Goal: Transaction & Acquisition: Purchase product/service

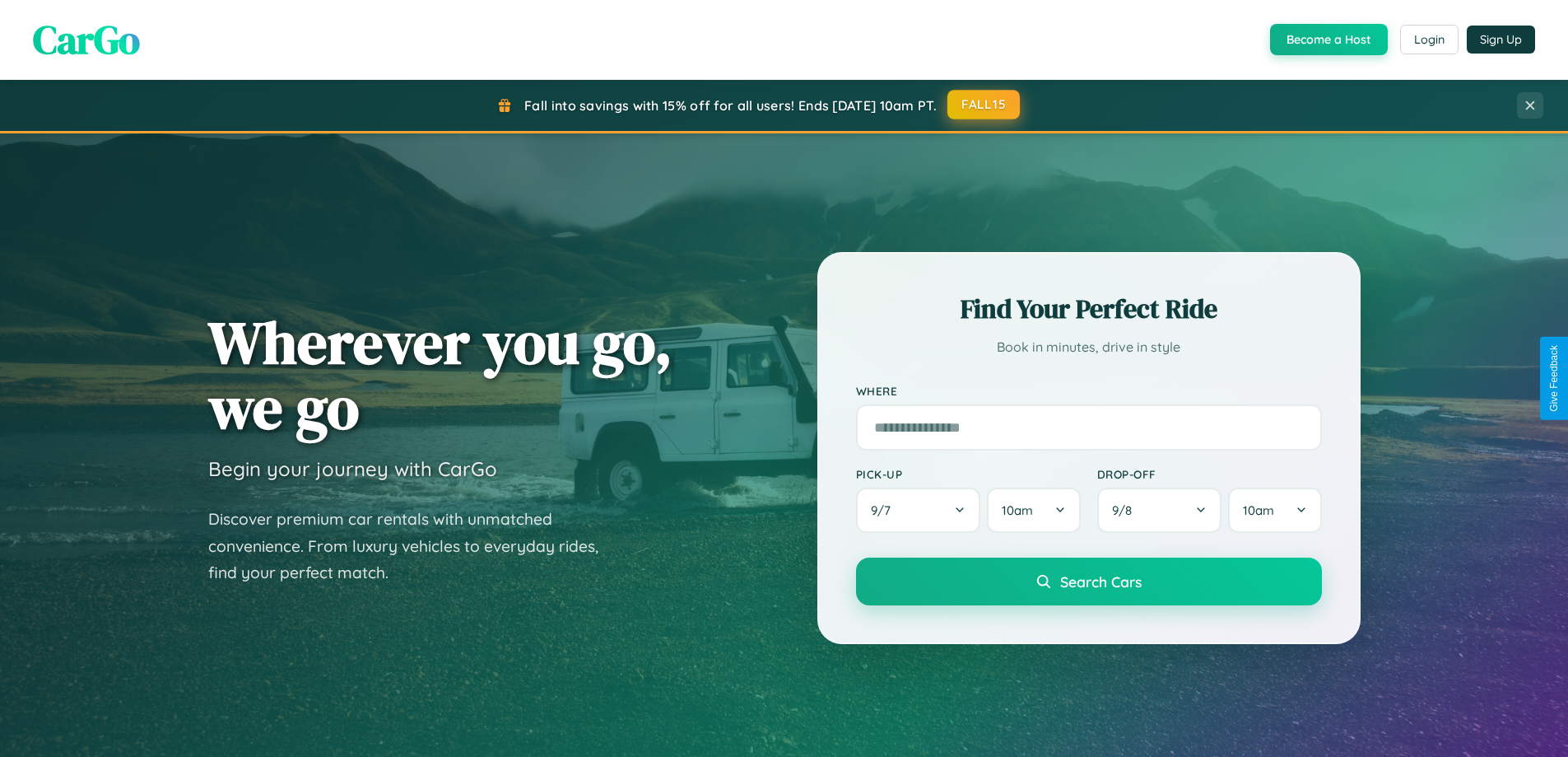
click at [985, 105] on button "FALL15" at bounding box center [983, 104] width 72 height 29
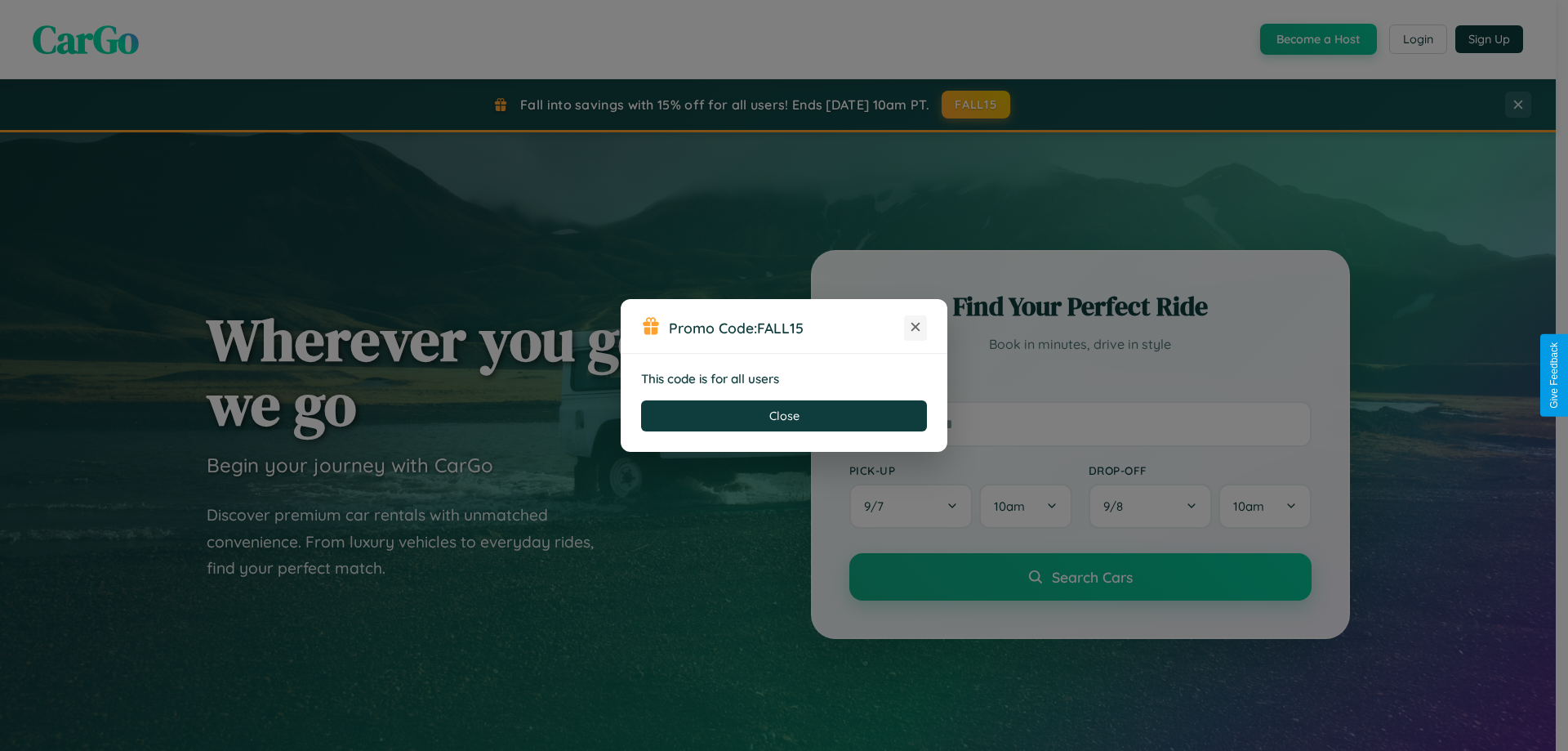
click at [916, 328] on icon at bounding box center [916, 327] width 16 height 16
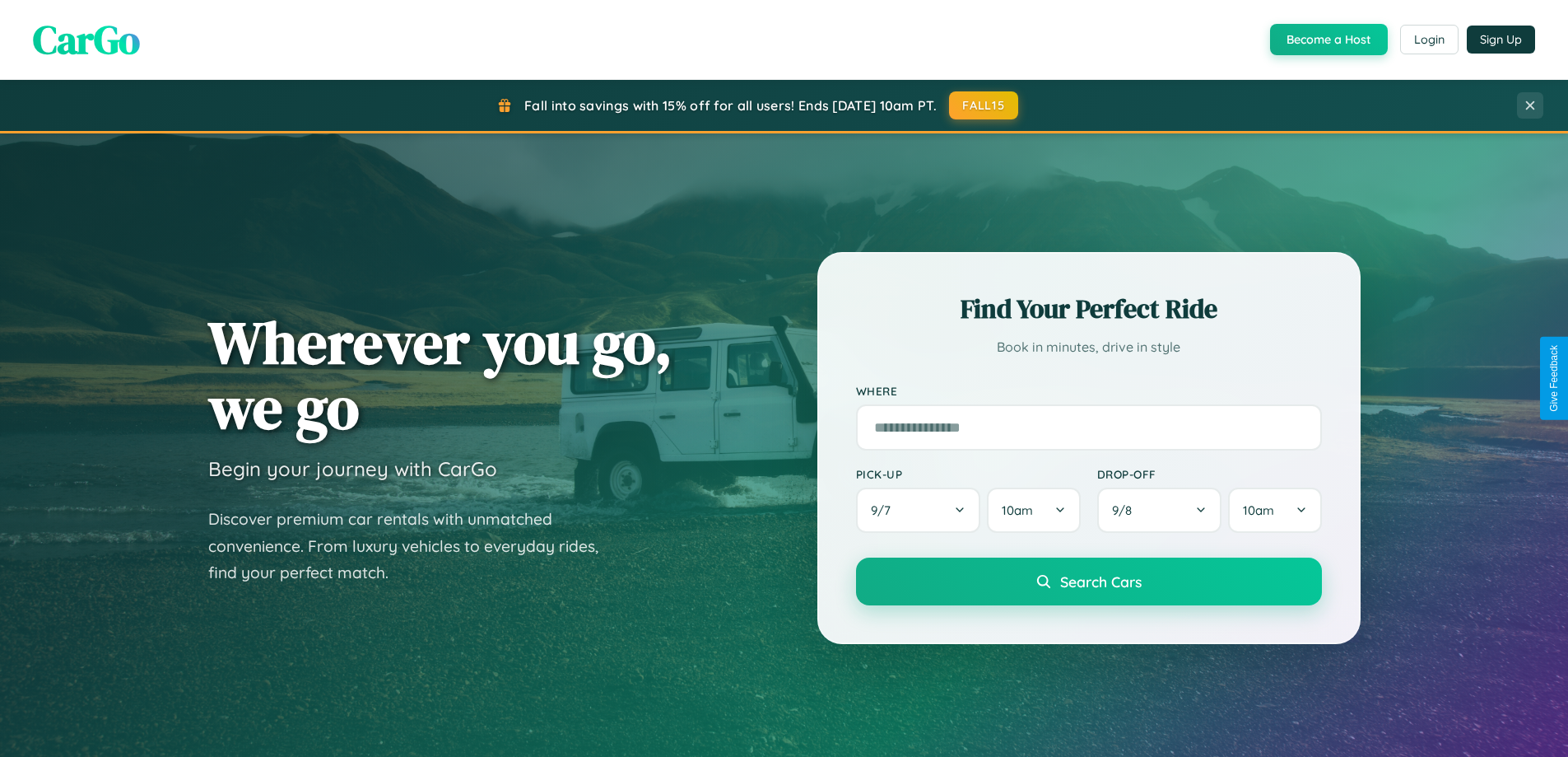
scroll to position [2645, 0]
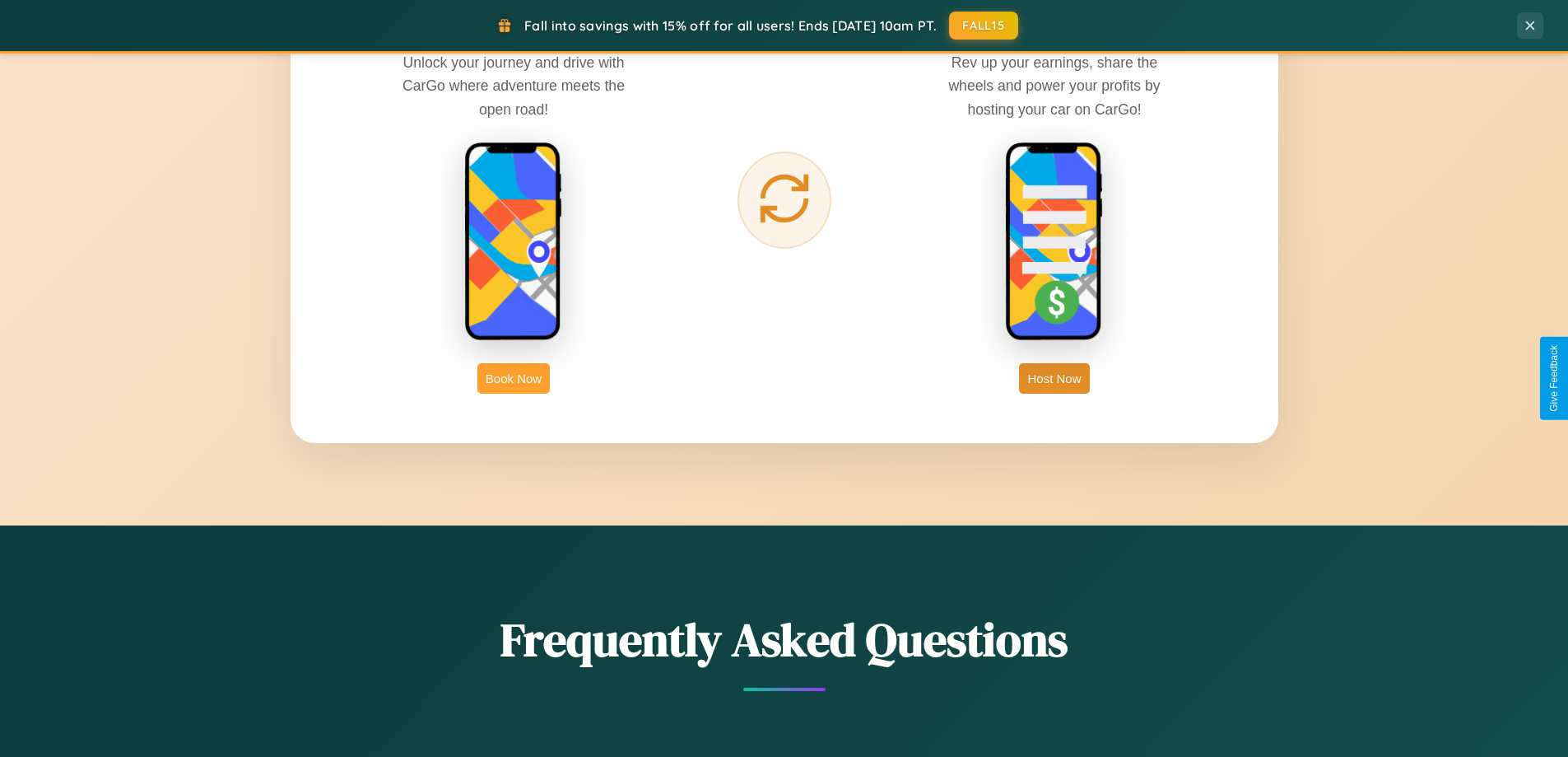
click at [513, 378] on button "Book Now" at bounding box center [513, 378] width 72 height 30
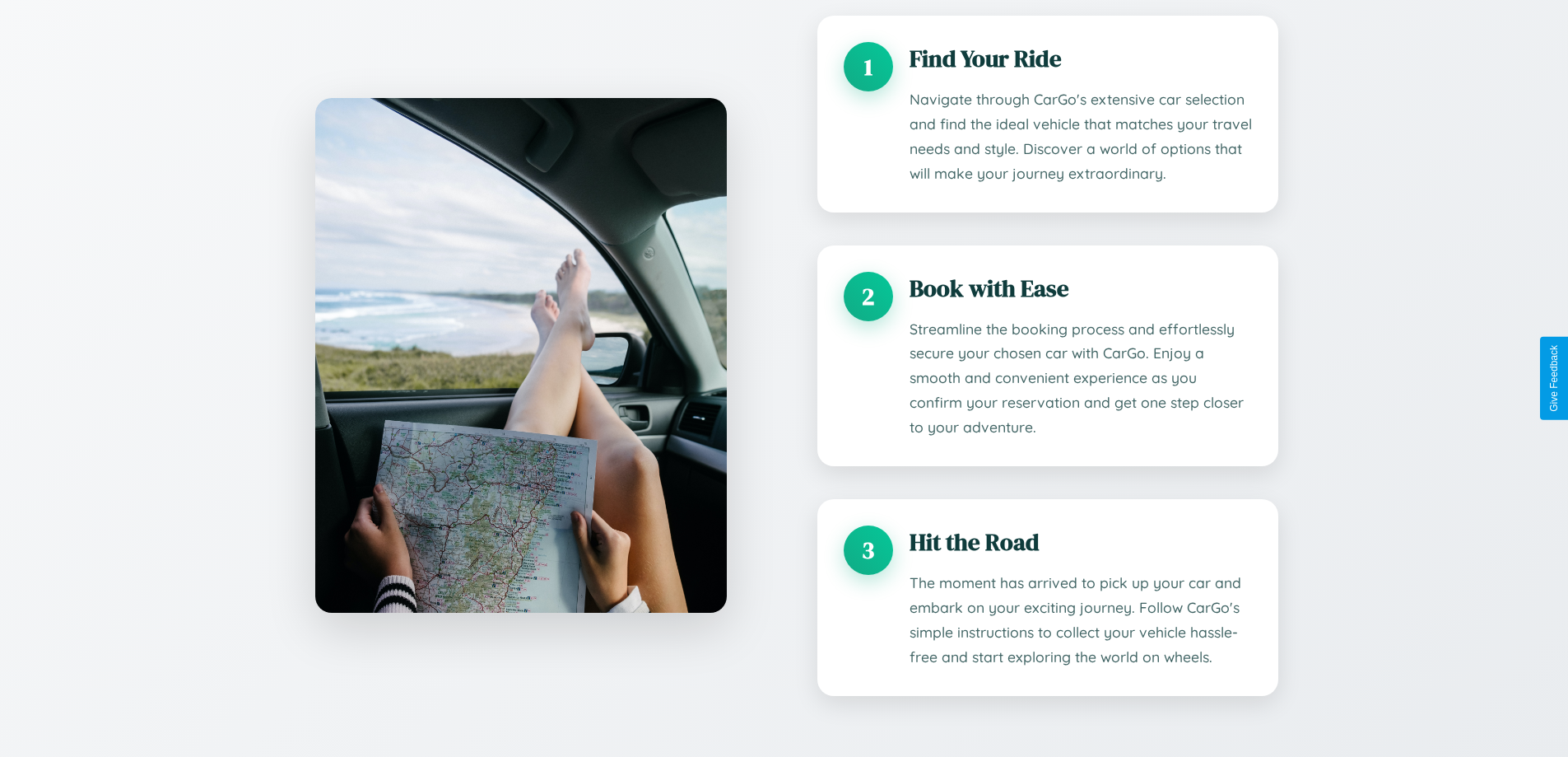
scroll to position [2671, 0]
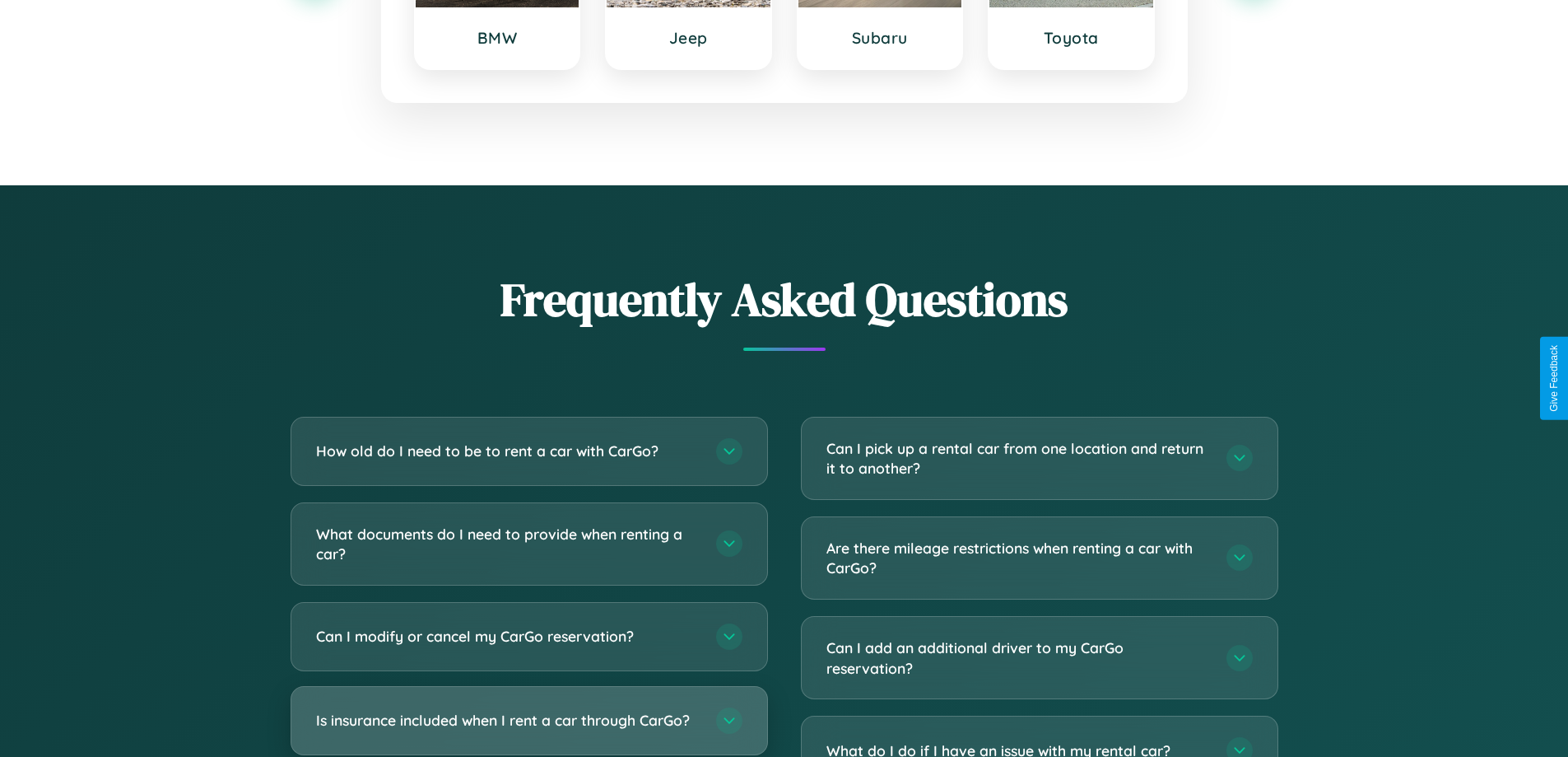
click at [529, 721] on h3 "Is insurance included when I rent a car through CarGo?" at bounding box center [508, 720] width 384 height 21
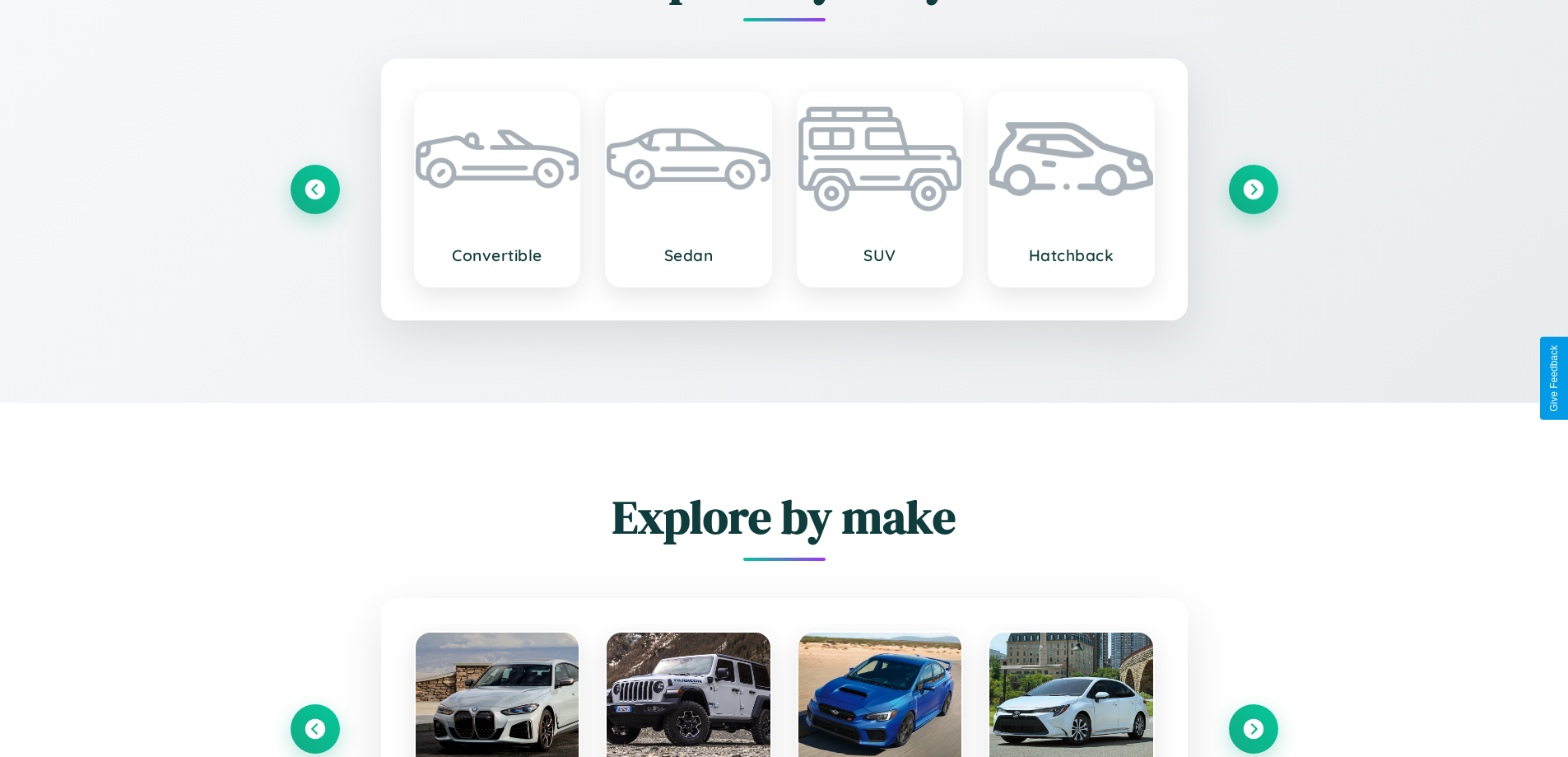
scroll to position [2700, 0]
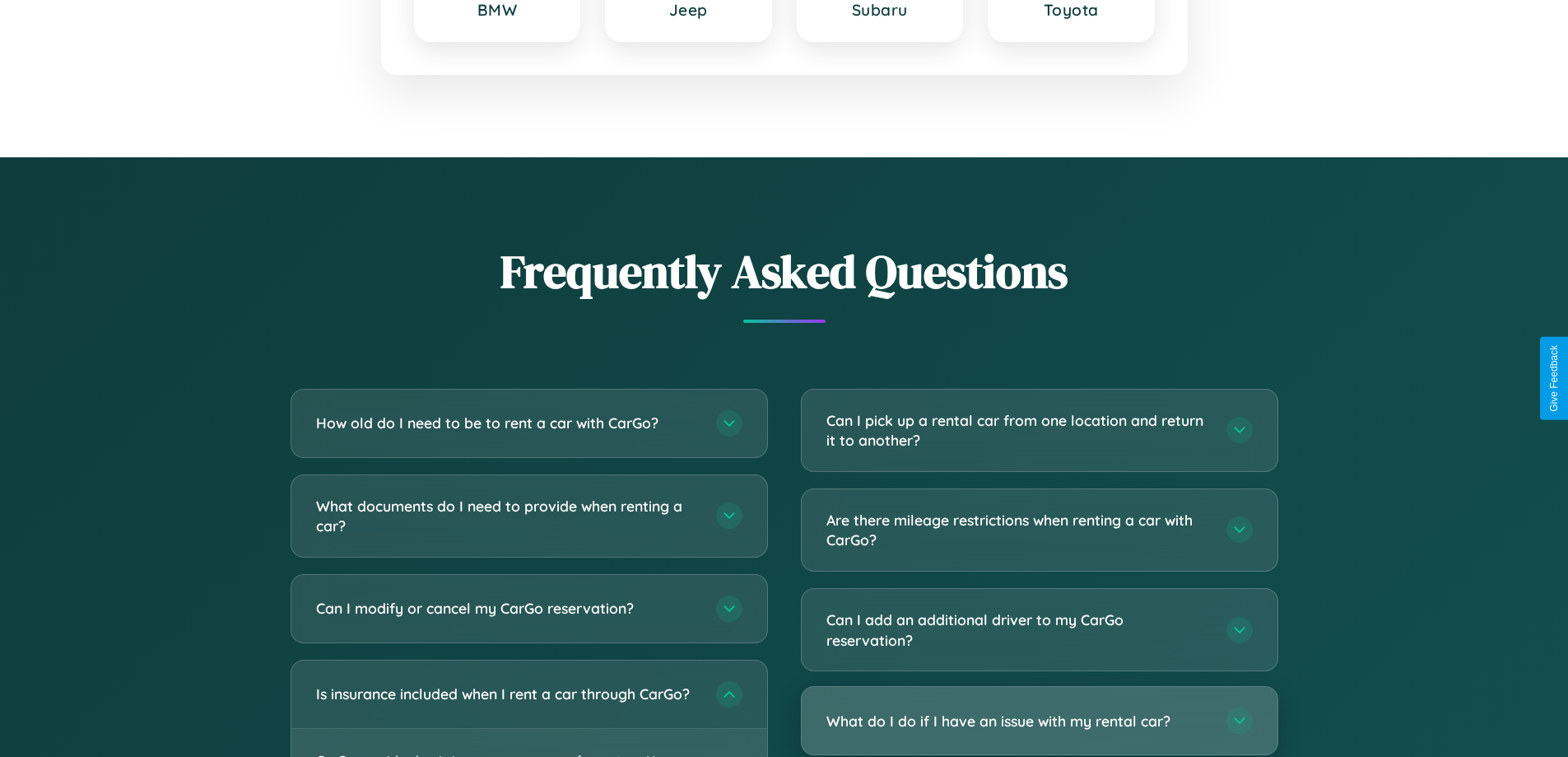
click at [1038, 722] on h3 "What do I do if I have an issue with my rental car?" at bounding box center [1017, 721] width 384 height 21
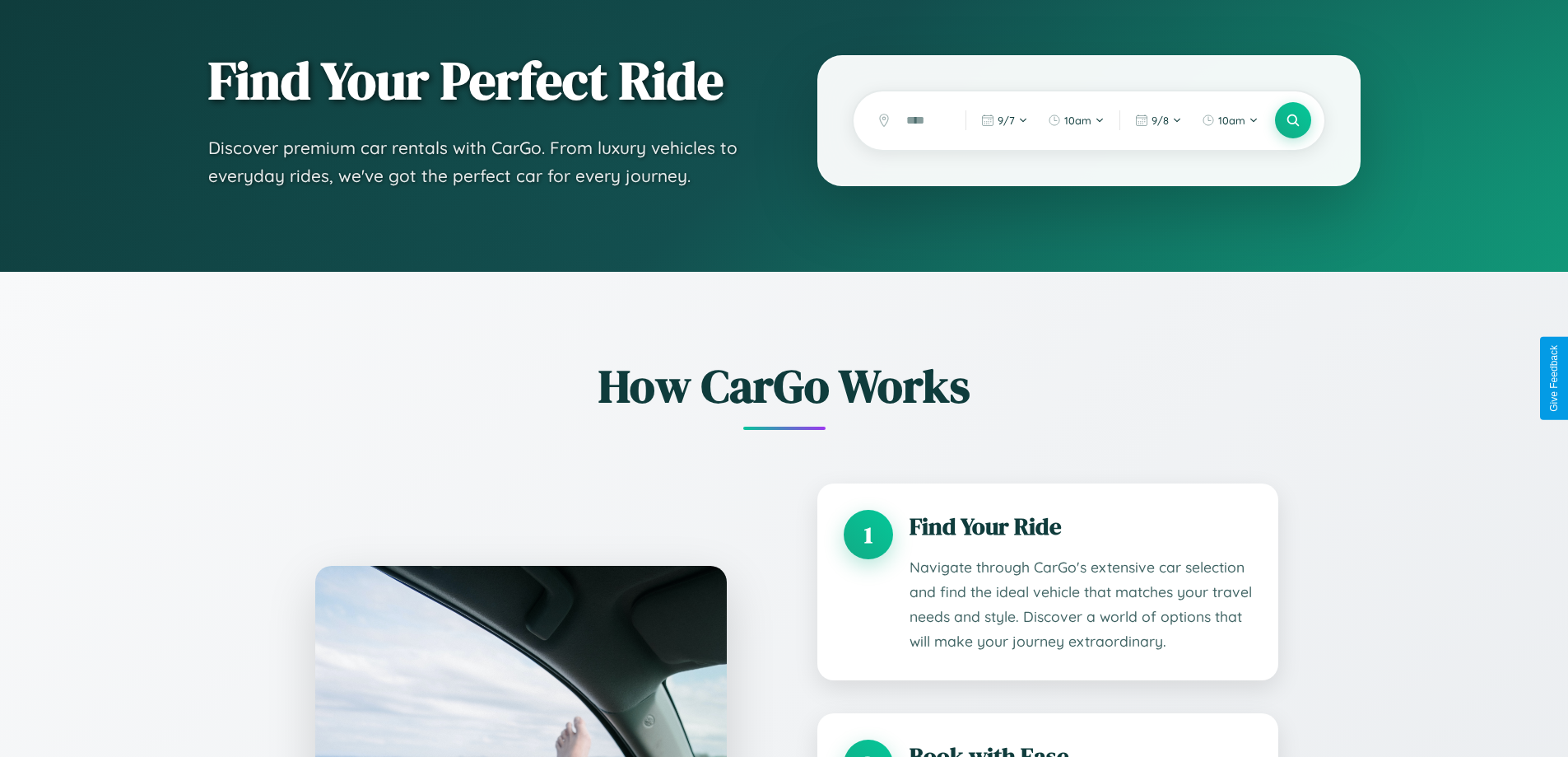
scroll to position [0, 0]
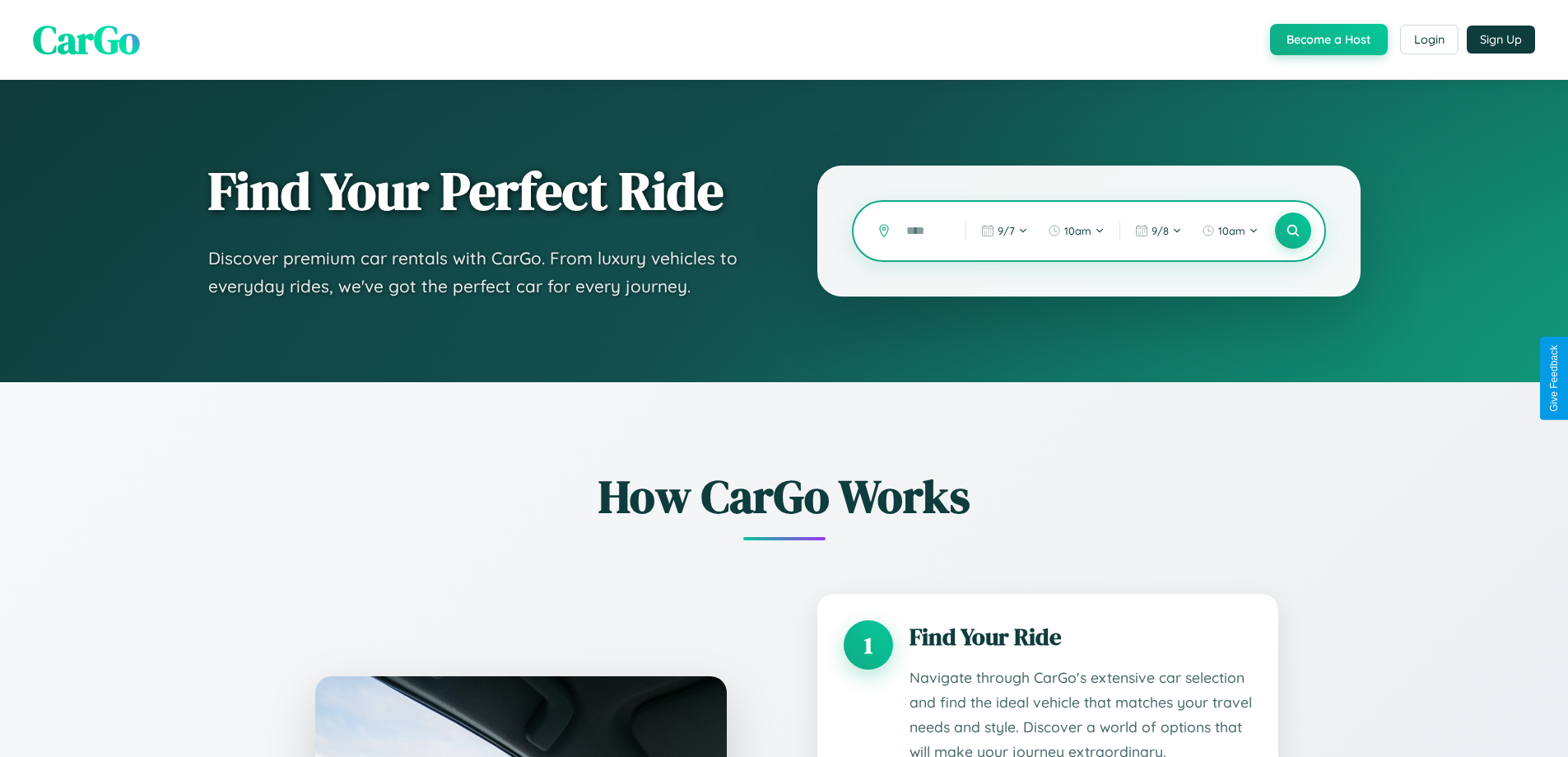
click at [923, 231] on input "text" at bounding box center [923, 231] width 51 height 29
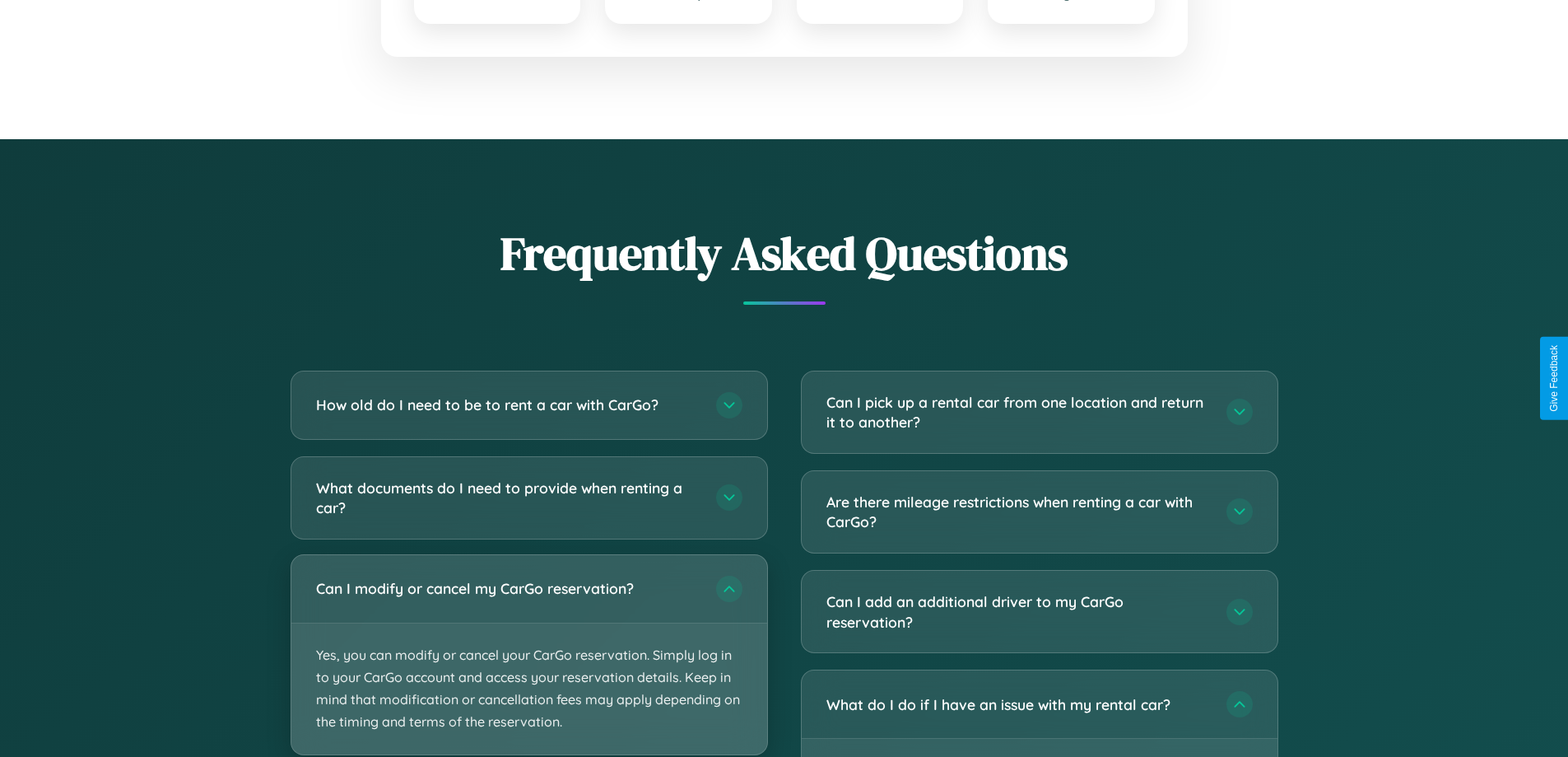
click at [529, 655] on p "Yes, you can modify or cancel your CarGo reservation. Simply log in to your Car…" at bounding box center [530, 689] width 476 height 131
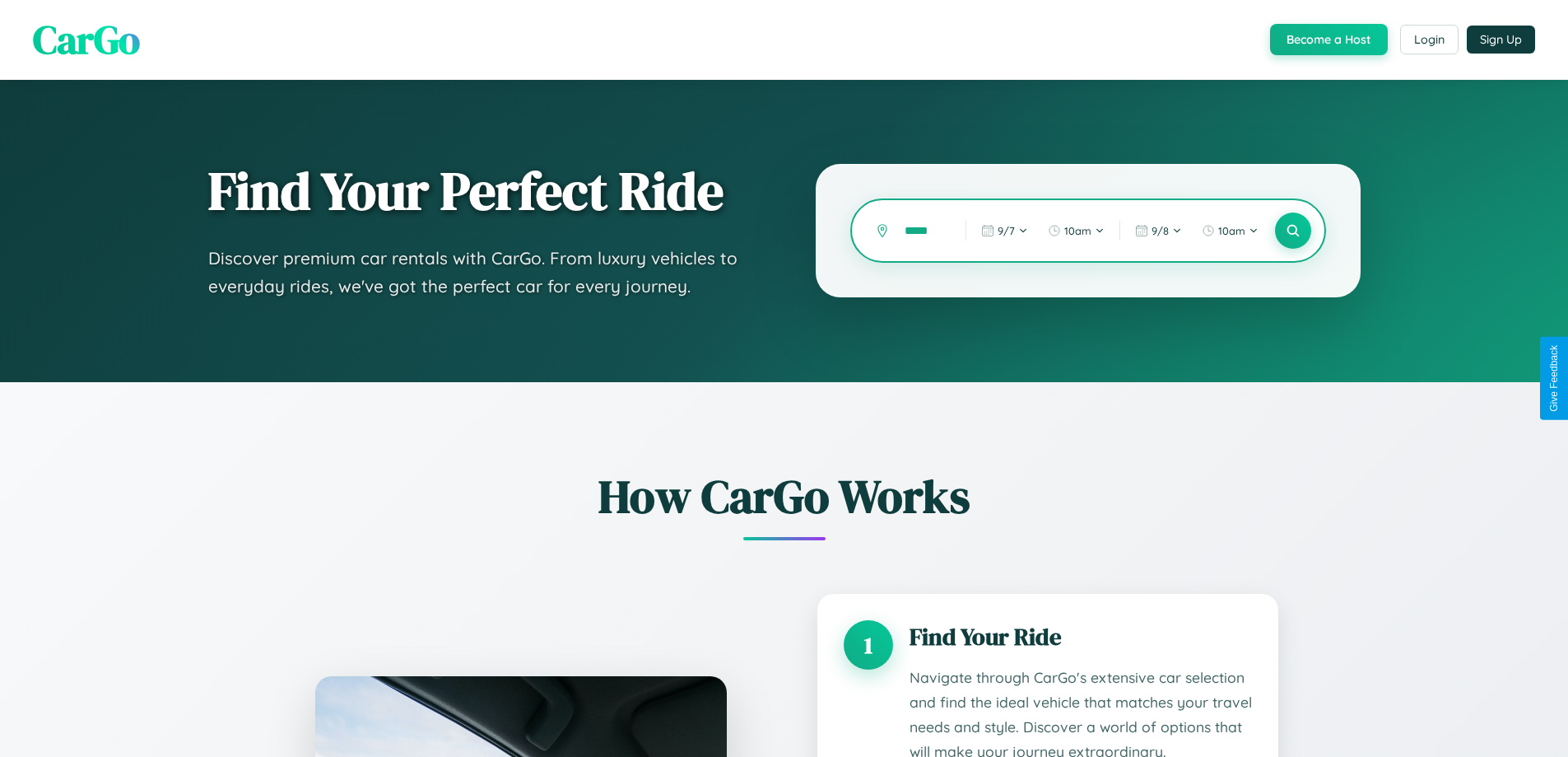
scroll to position [0, 0]
type input "*"
type input "******"
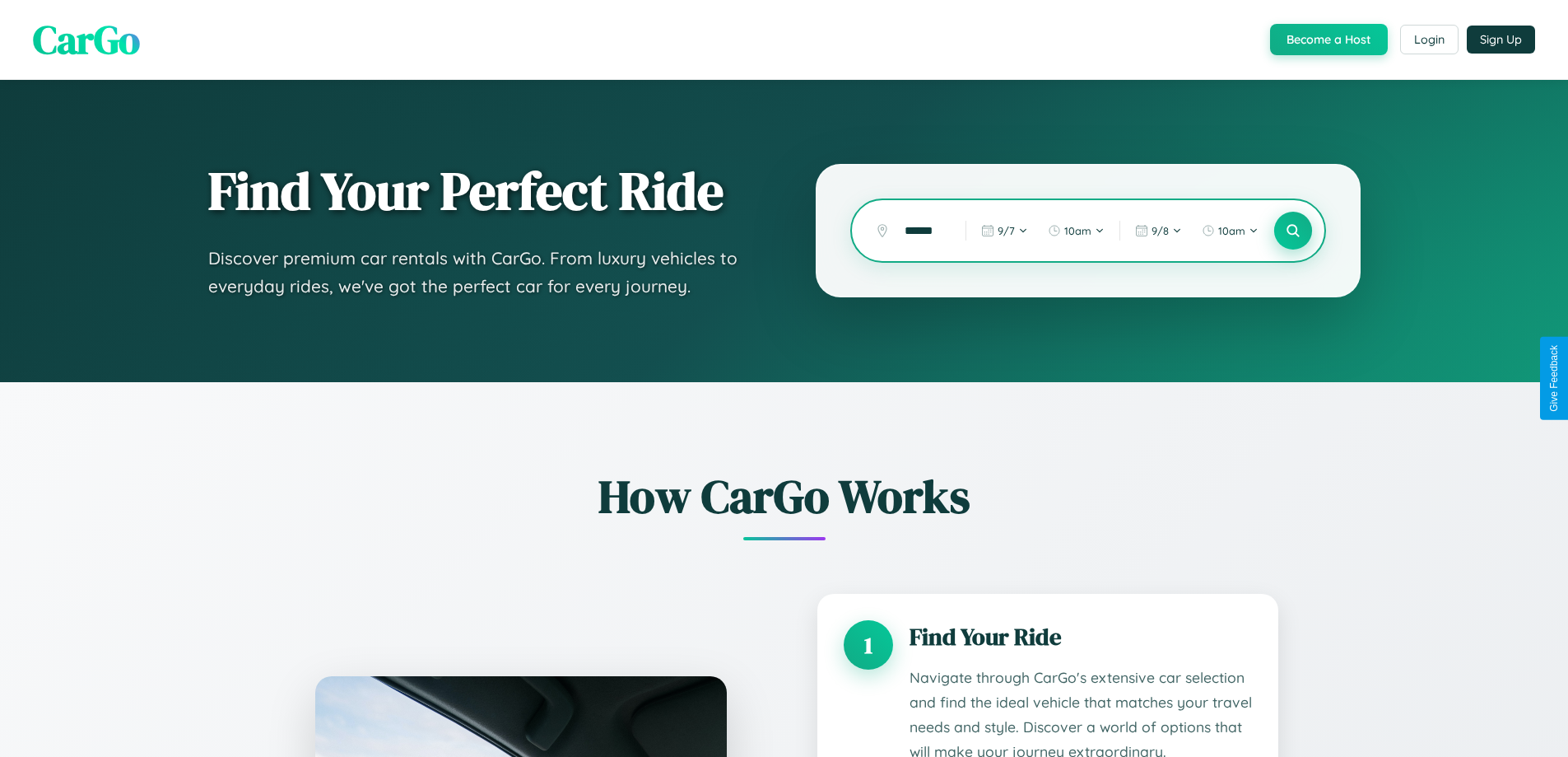
click at [1292, 231] on icon at bounding box center [1292, 231] width 15 height 16
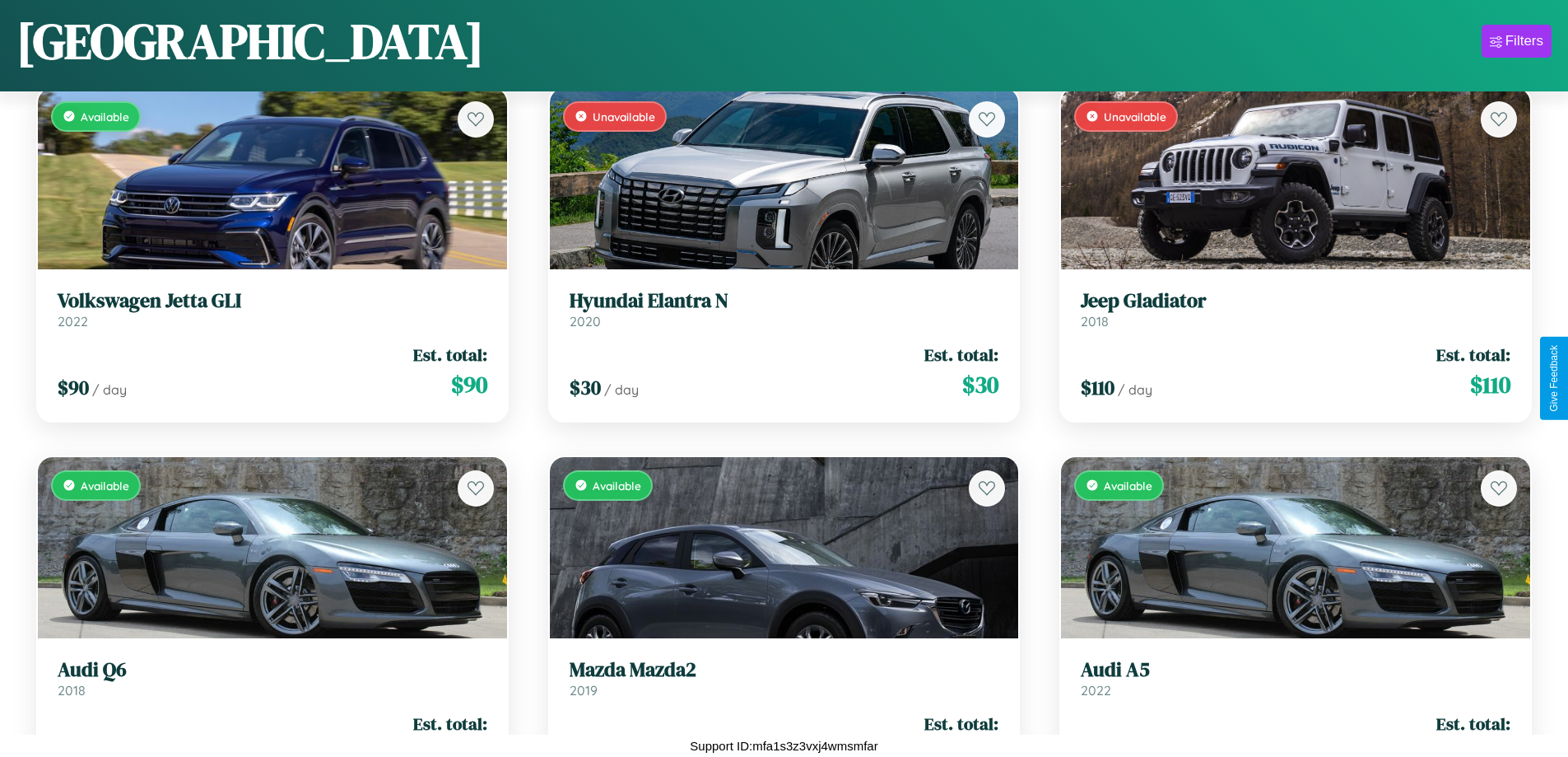
scroll to position [10922, 0]
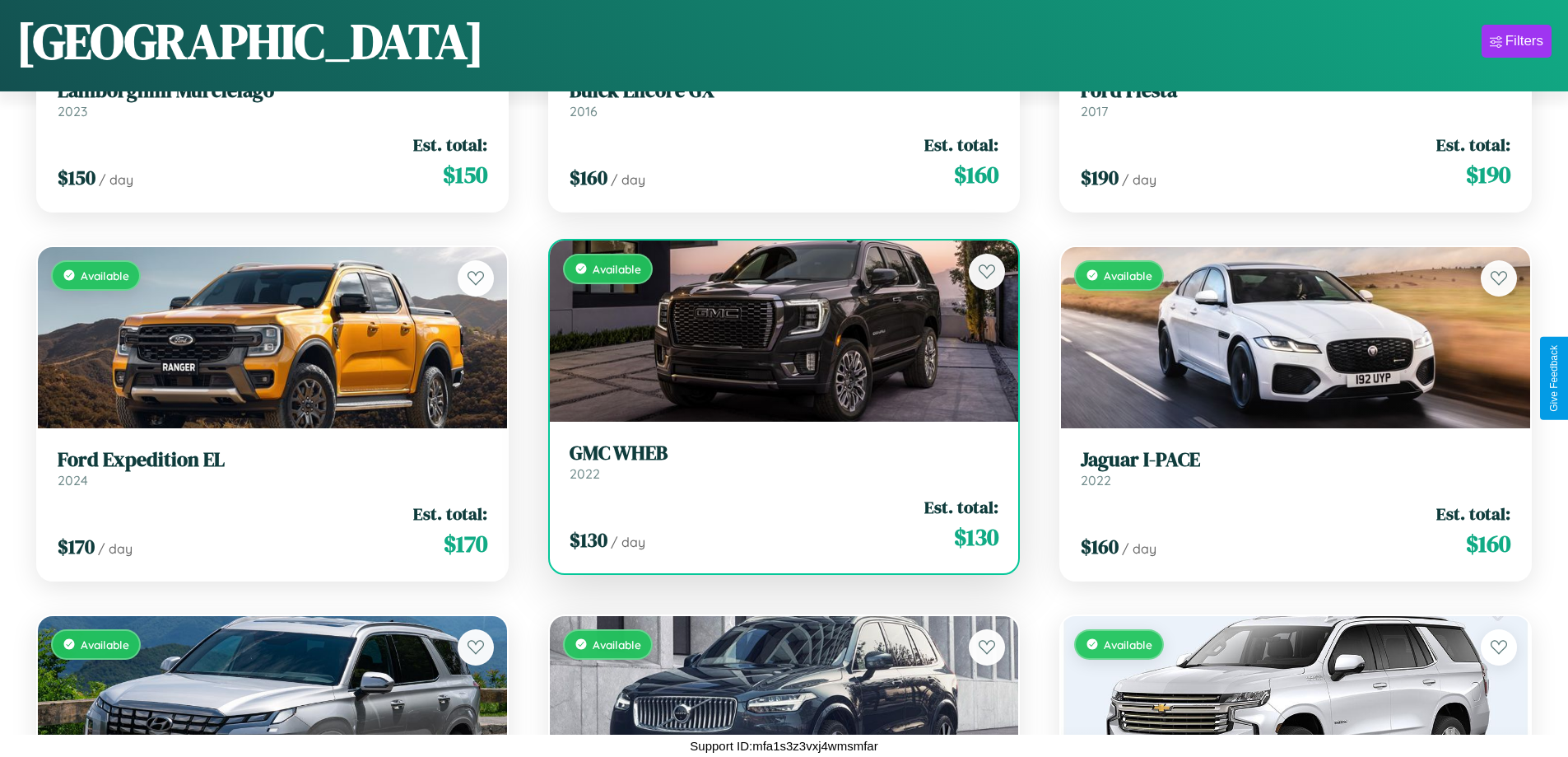
click at [777, 461] on h3 "GMC WHEB" at bounding box center [784, 453] width 429 height 24
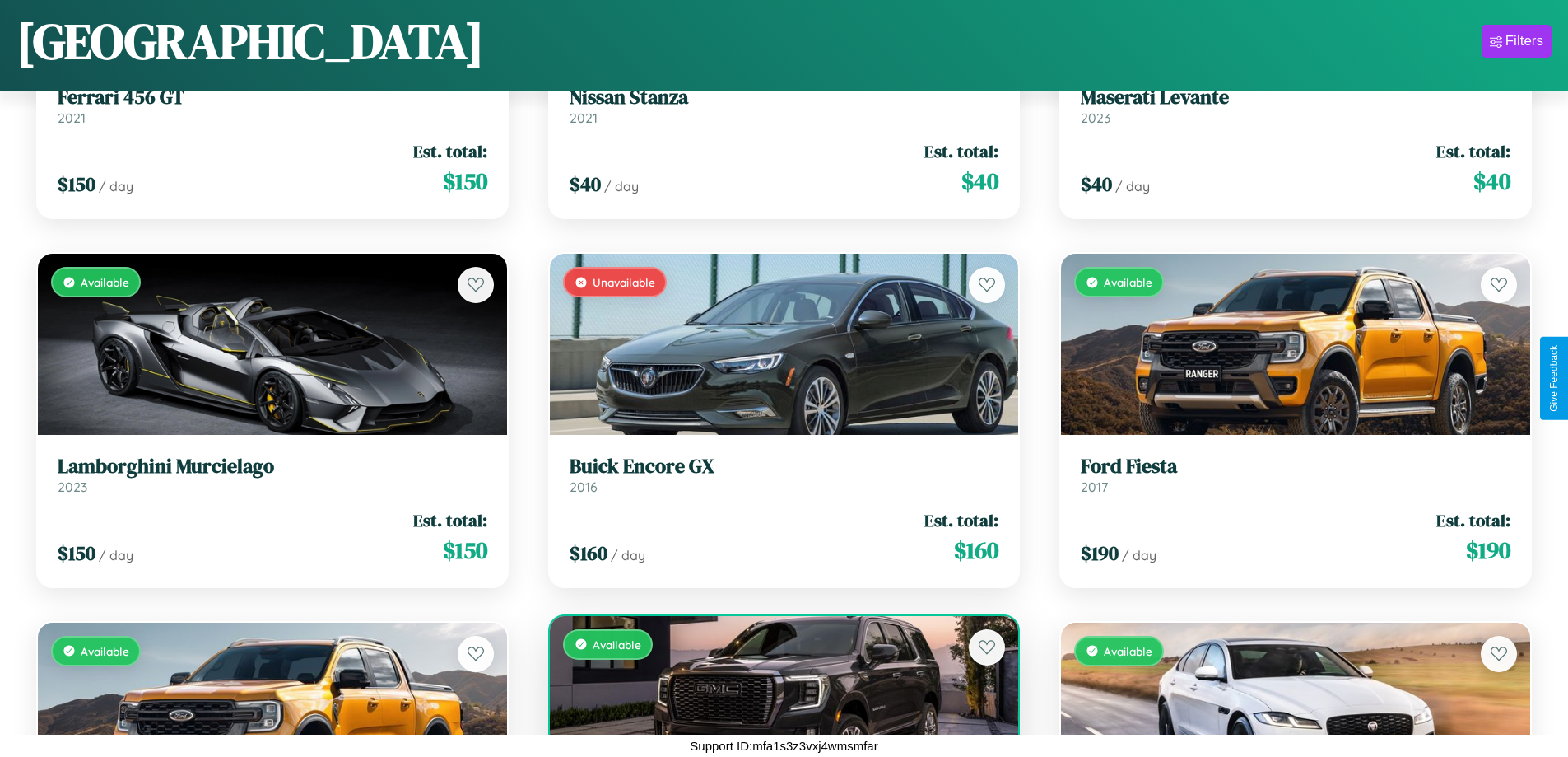
scroll to position [8710, 0]
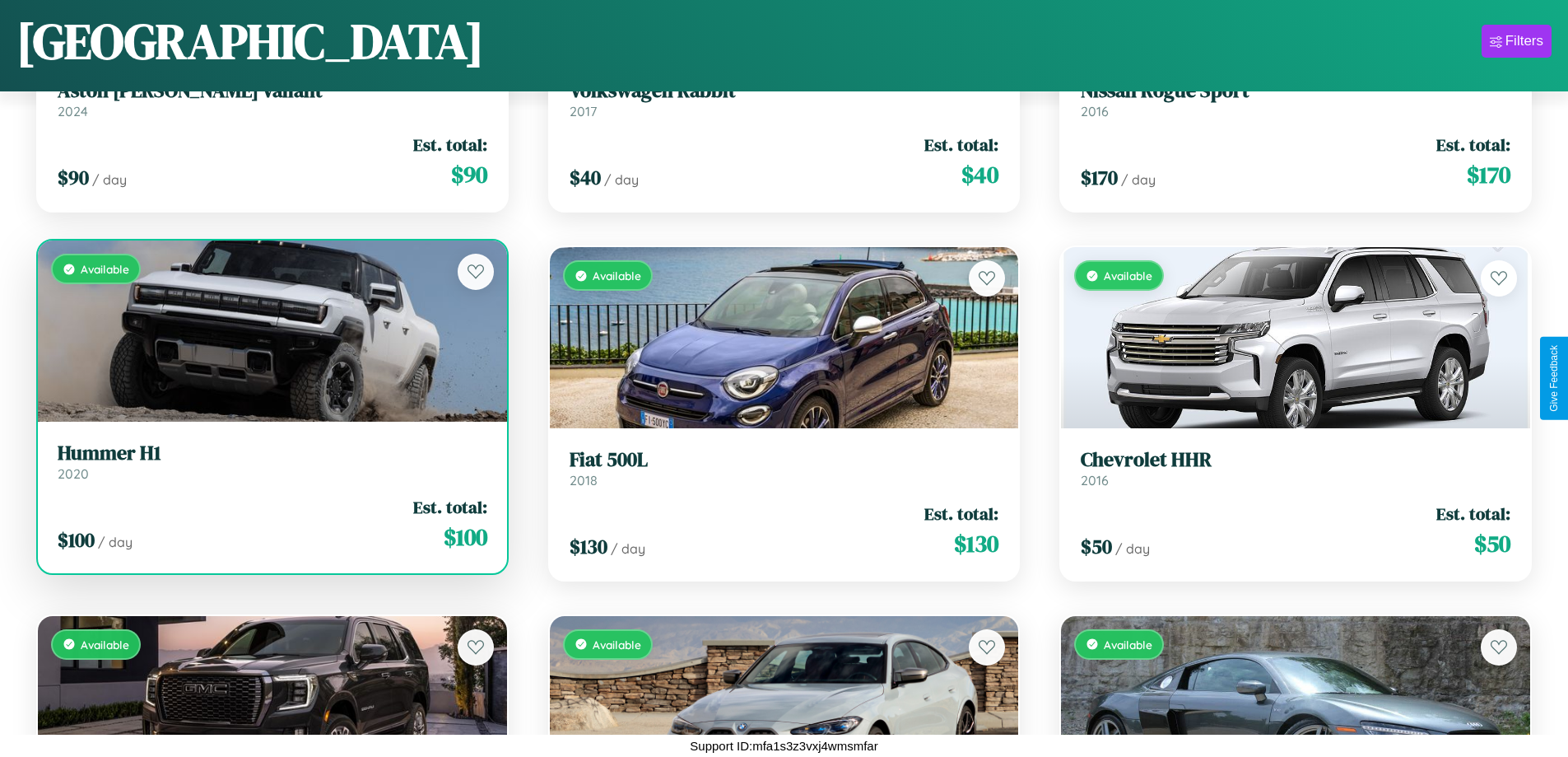
click at [270, 331] on div "Available" at bounding box center [273, 331] width 469 height 181
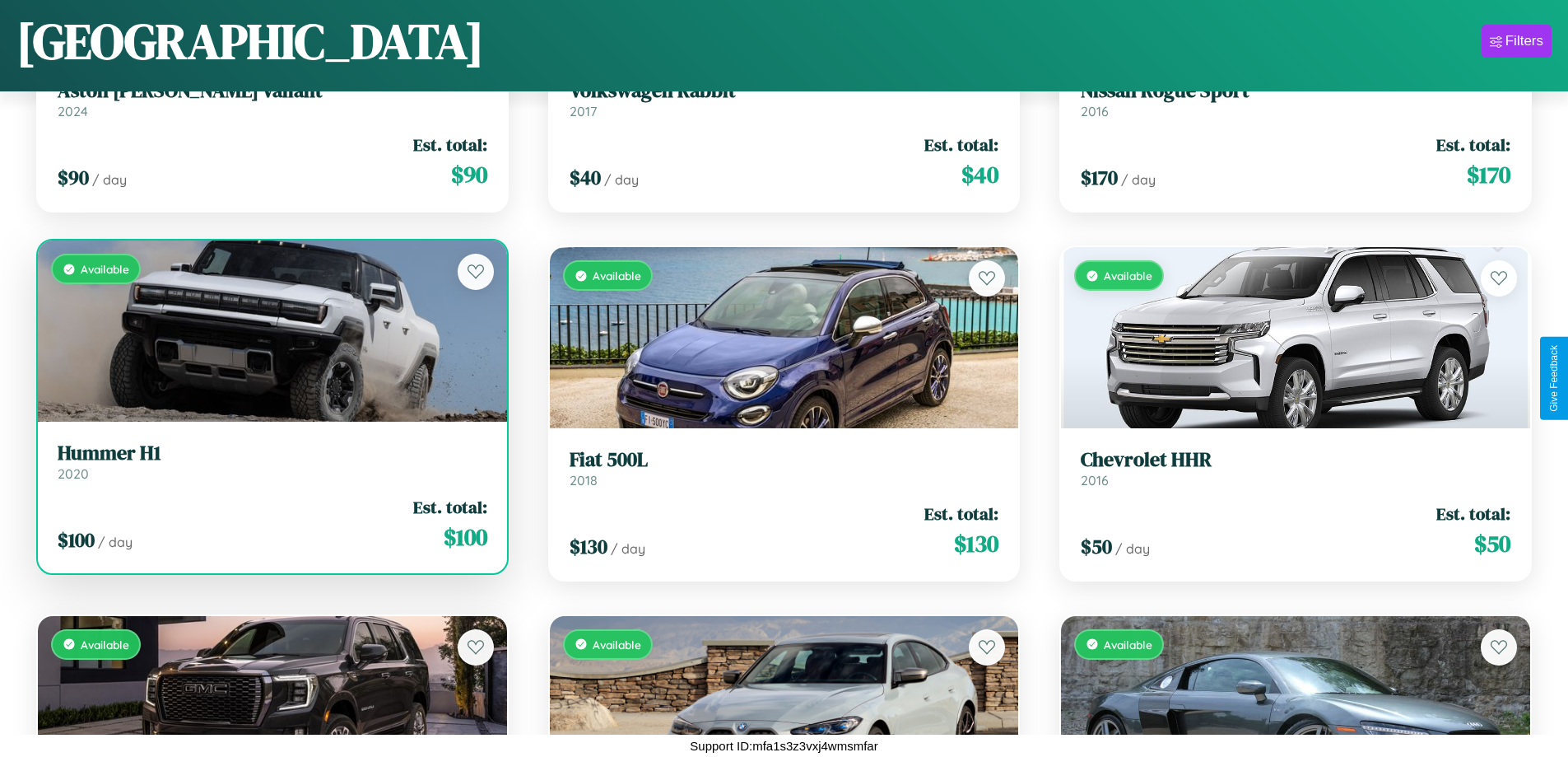
click at [270, 331] on div "Available" at bounding box center [273, 331] width 469 height 181
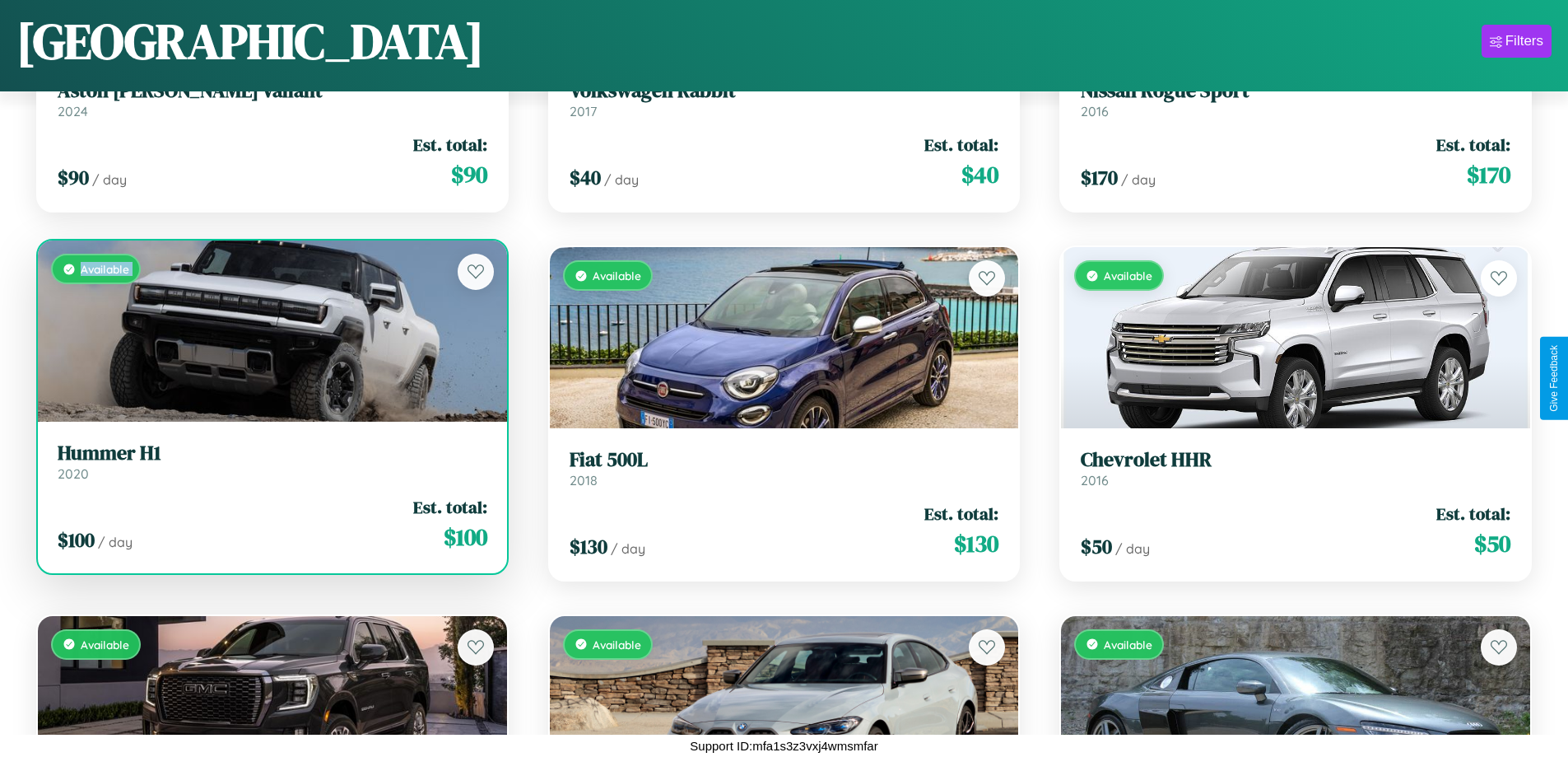
click at [270, 331] on div "Available" at bounding box center [273, 331] width 469 height 181
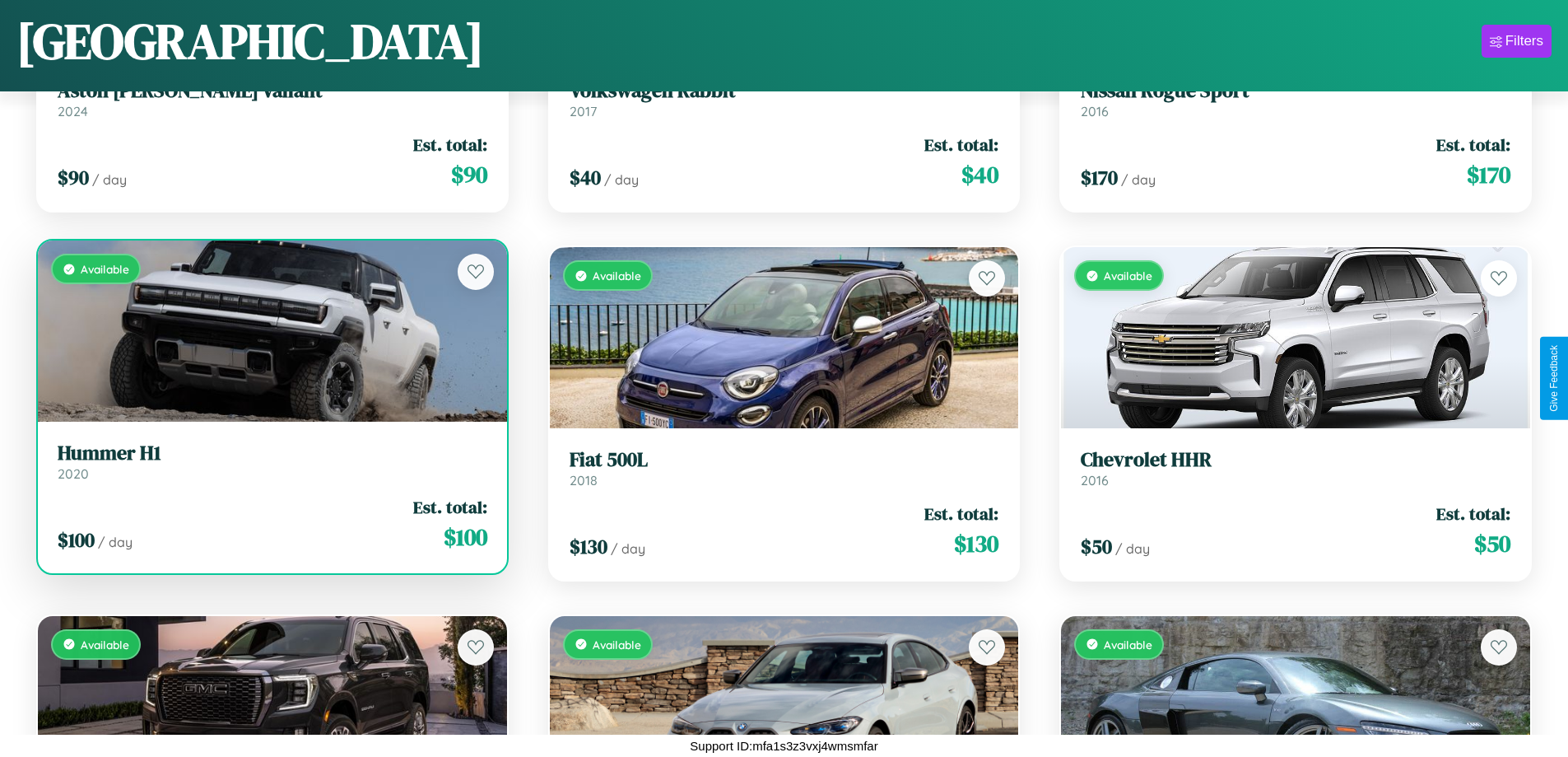
click at [270, 331] on div "Available" at bounding box center [273, 331] width 469 height 181
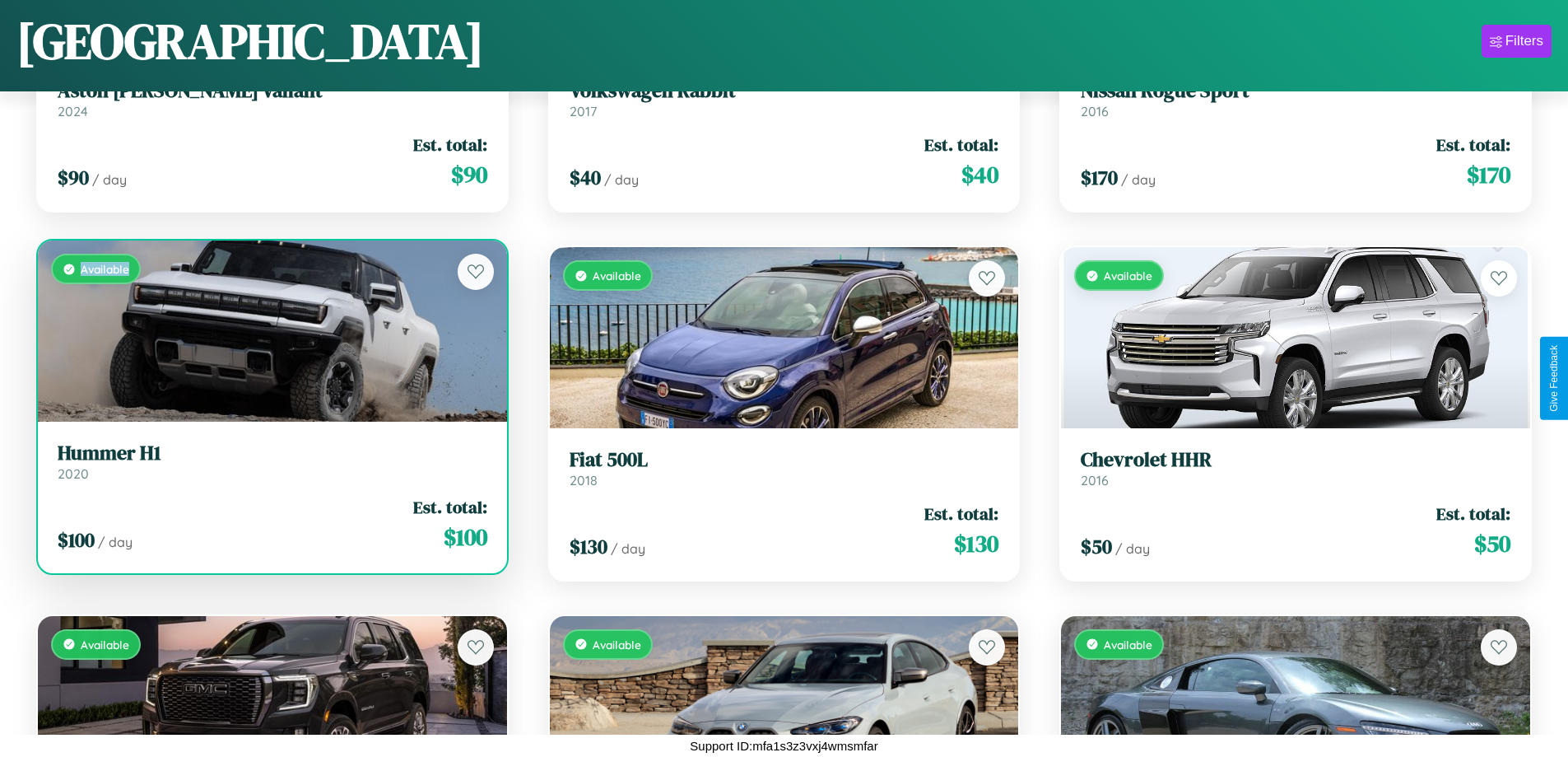
click at [270, 331] on div "Available" at bounding box center [273, 331] width 469 height 181
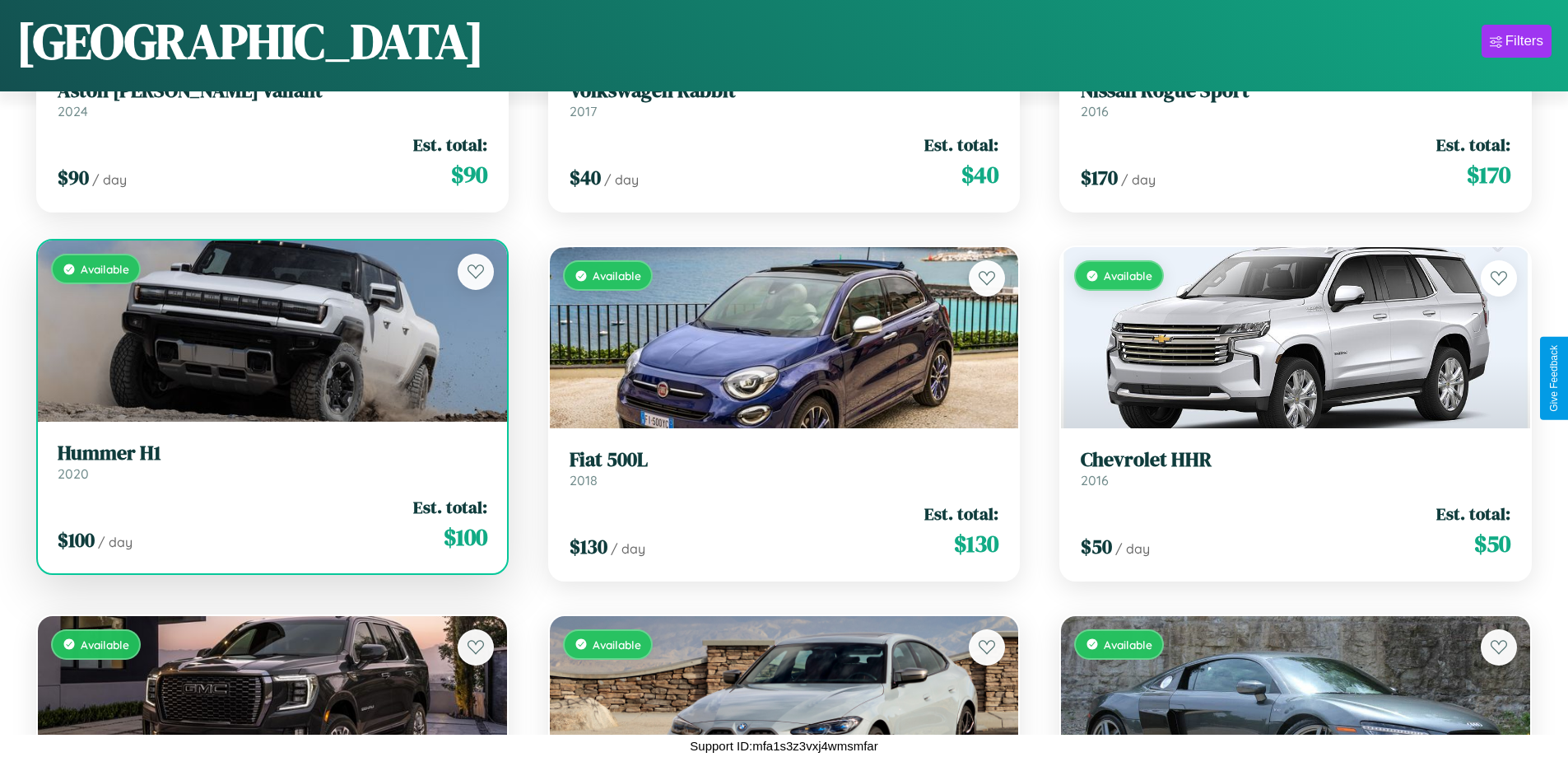
click at [270, 461] on h3 "Hummer H1" at bounding box center [272, 453] width 429 height 24
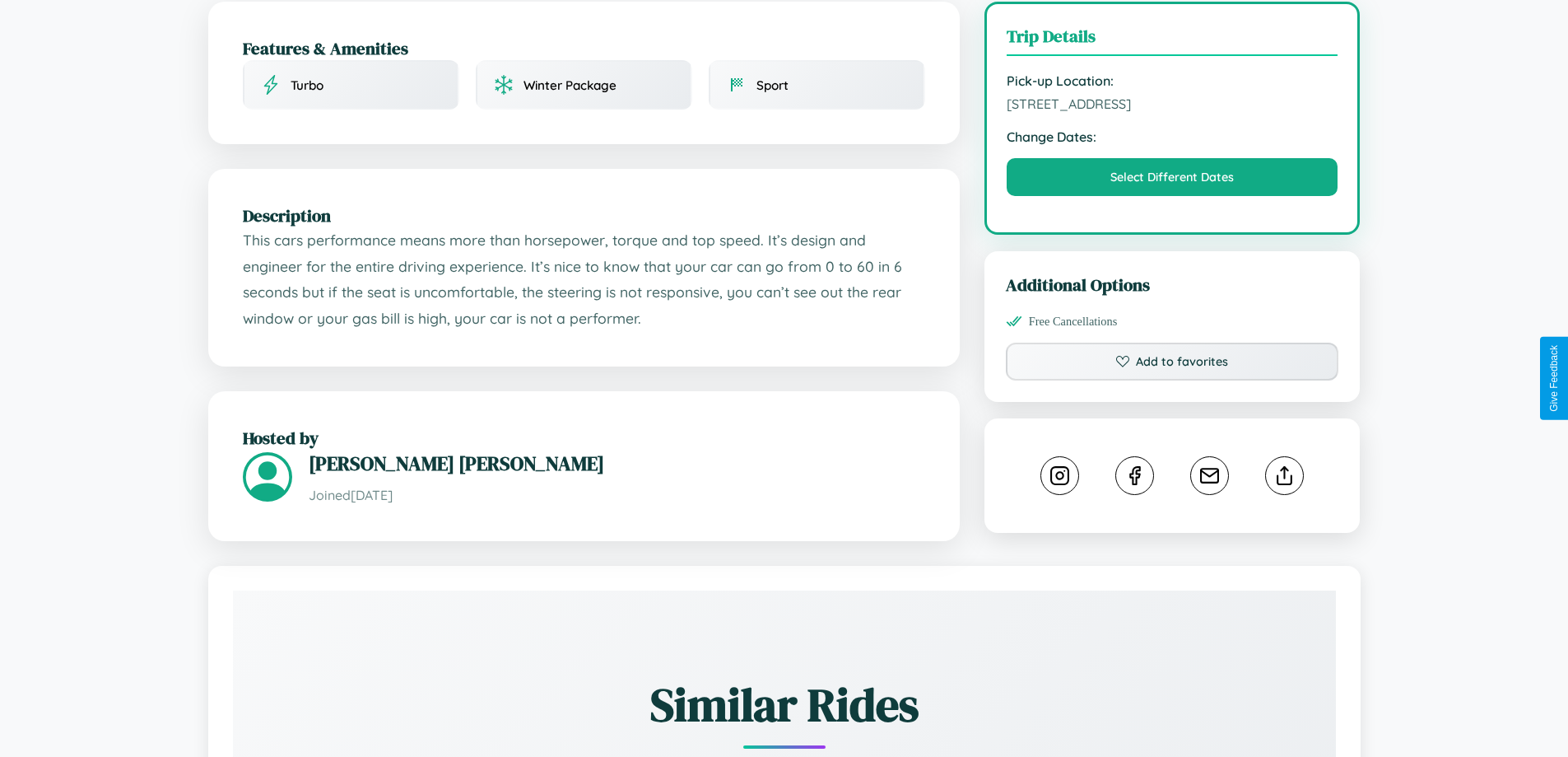
scroll to position [541, 0]
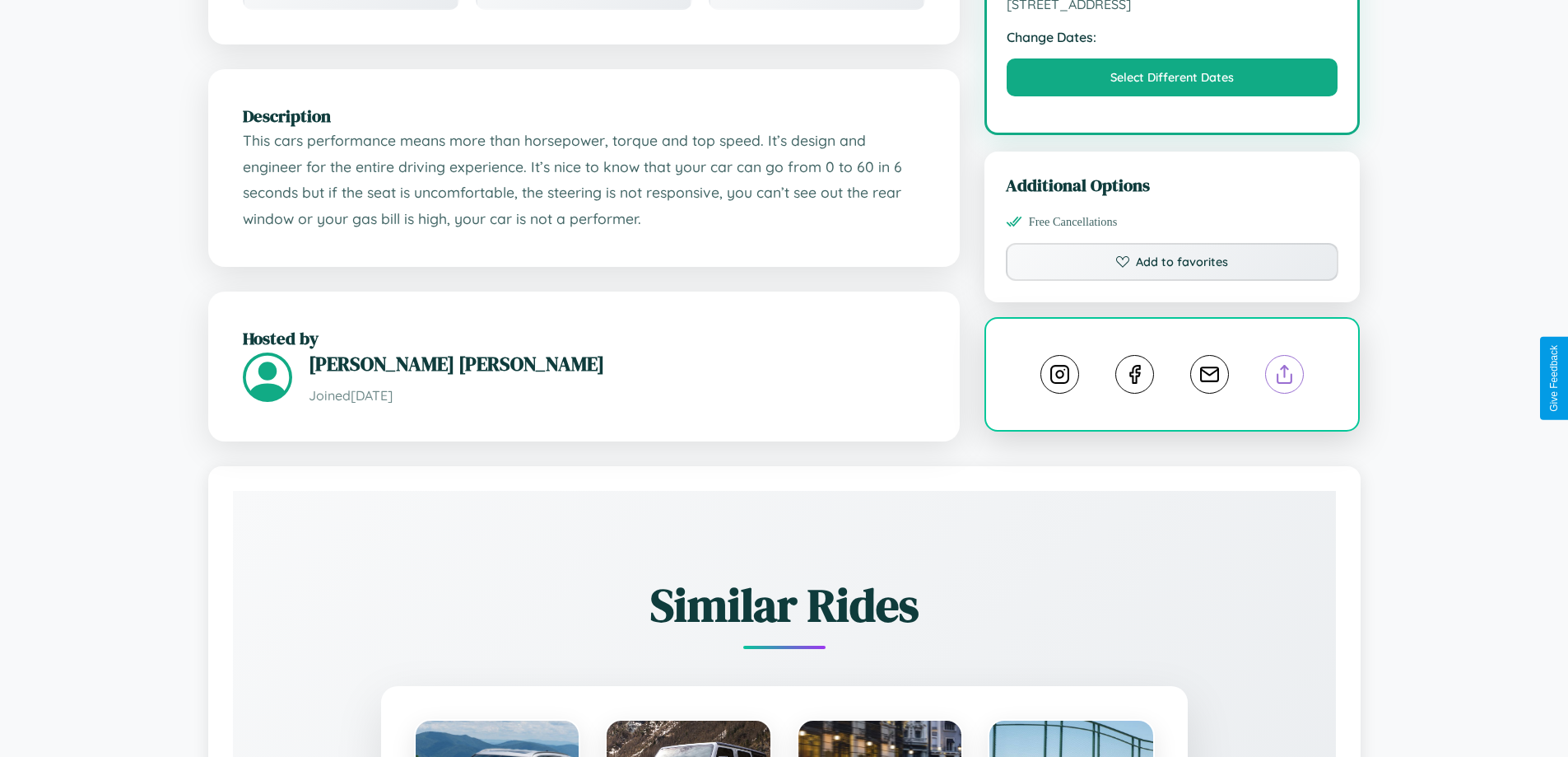
click at [1284, 377] on line at bounding box center [1284, 371] width 0 height 12
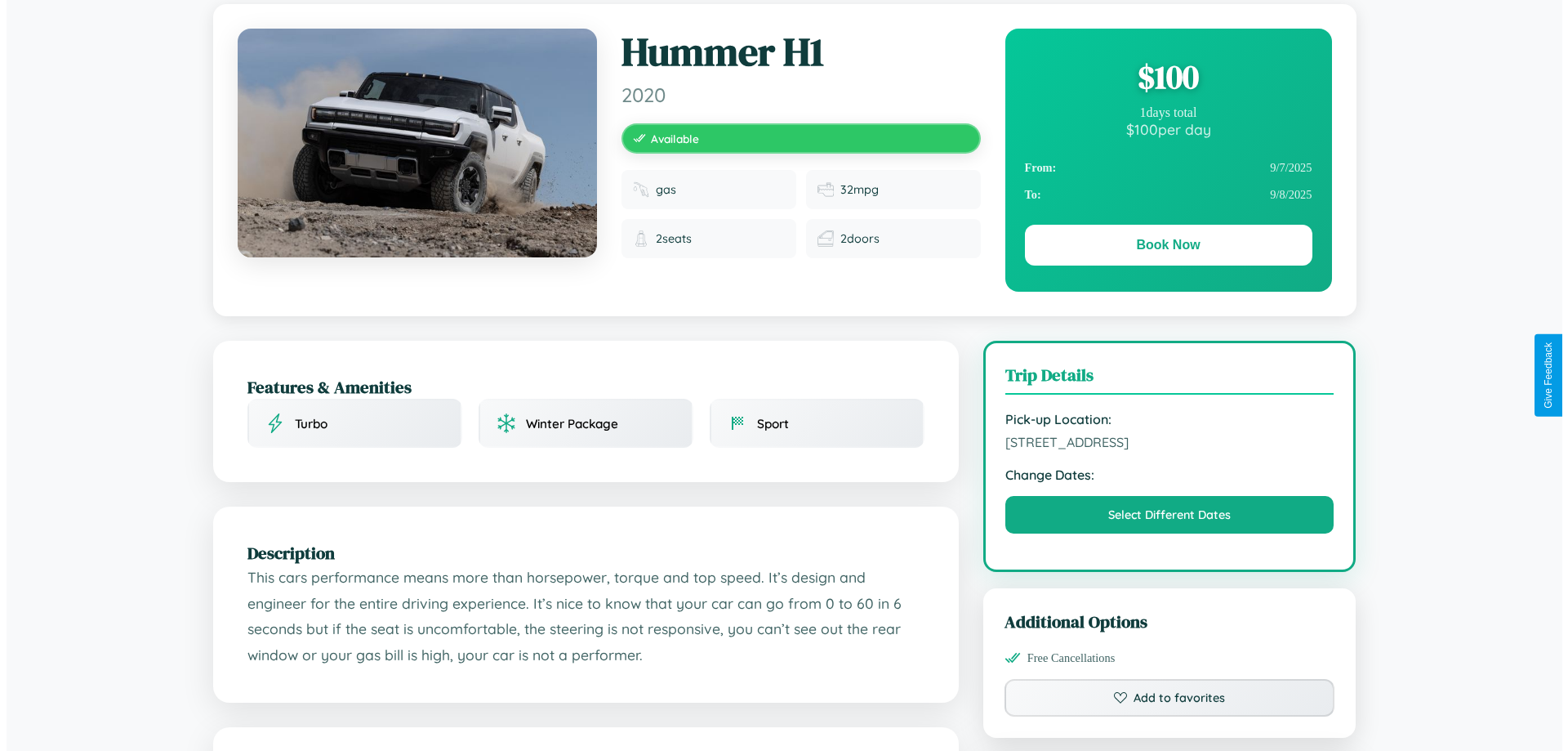
scroll to position [0, 0]
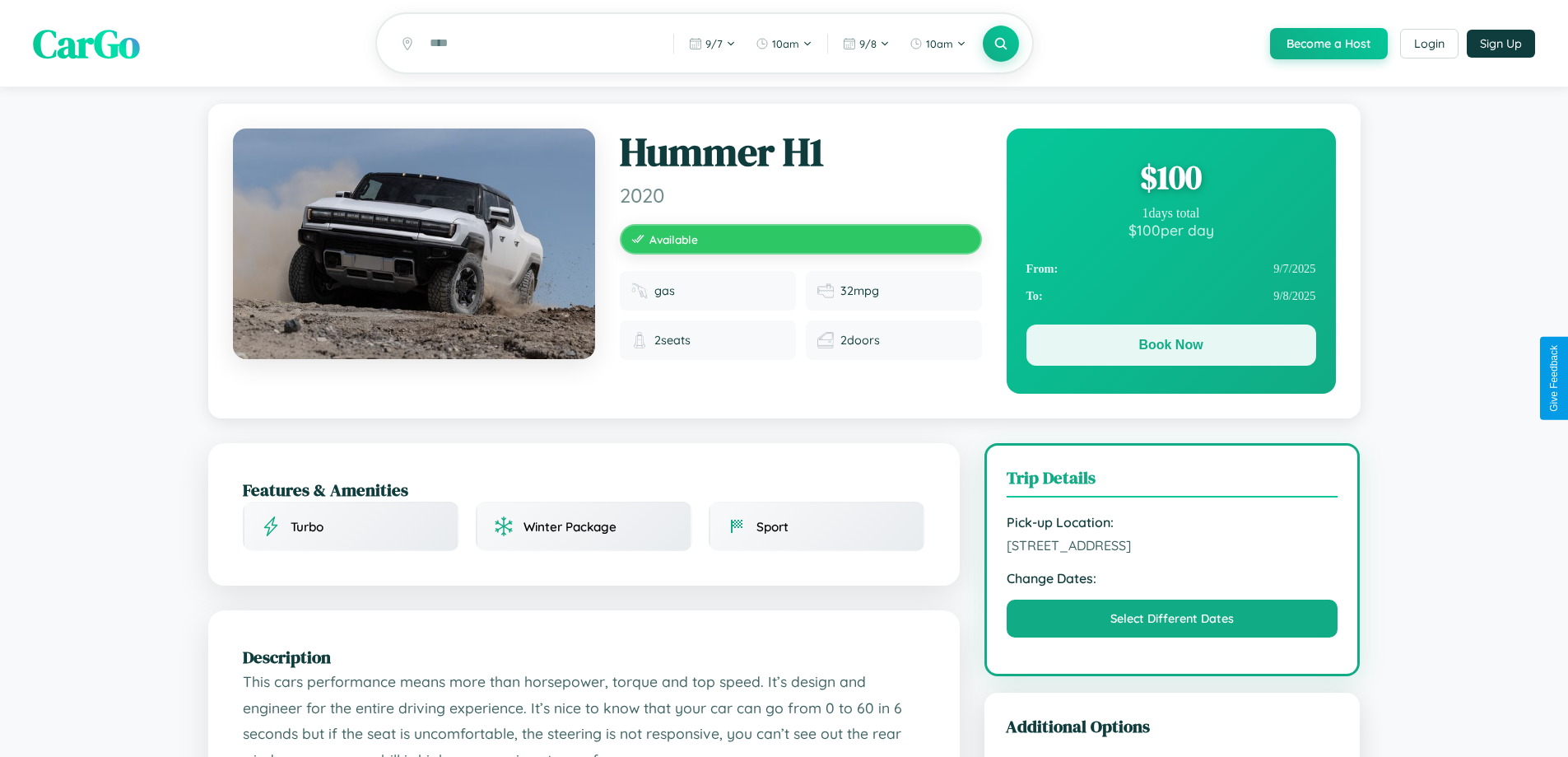
click at [1171, 347] on button "Book Now" at bounding box center [1171, 345] width 290 height 41
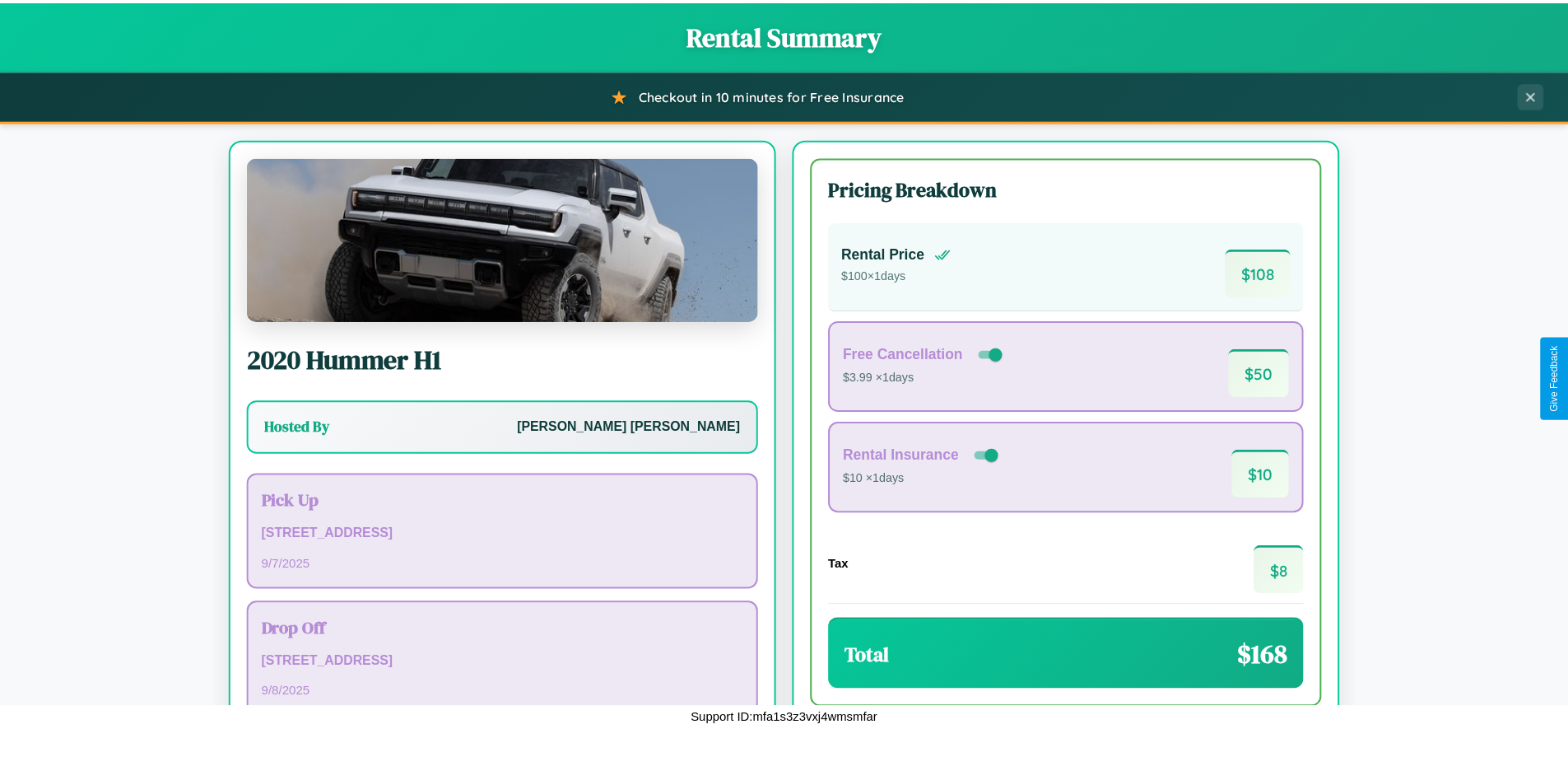
scroll to position [113, 0]
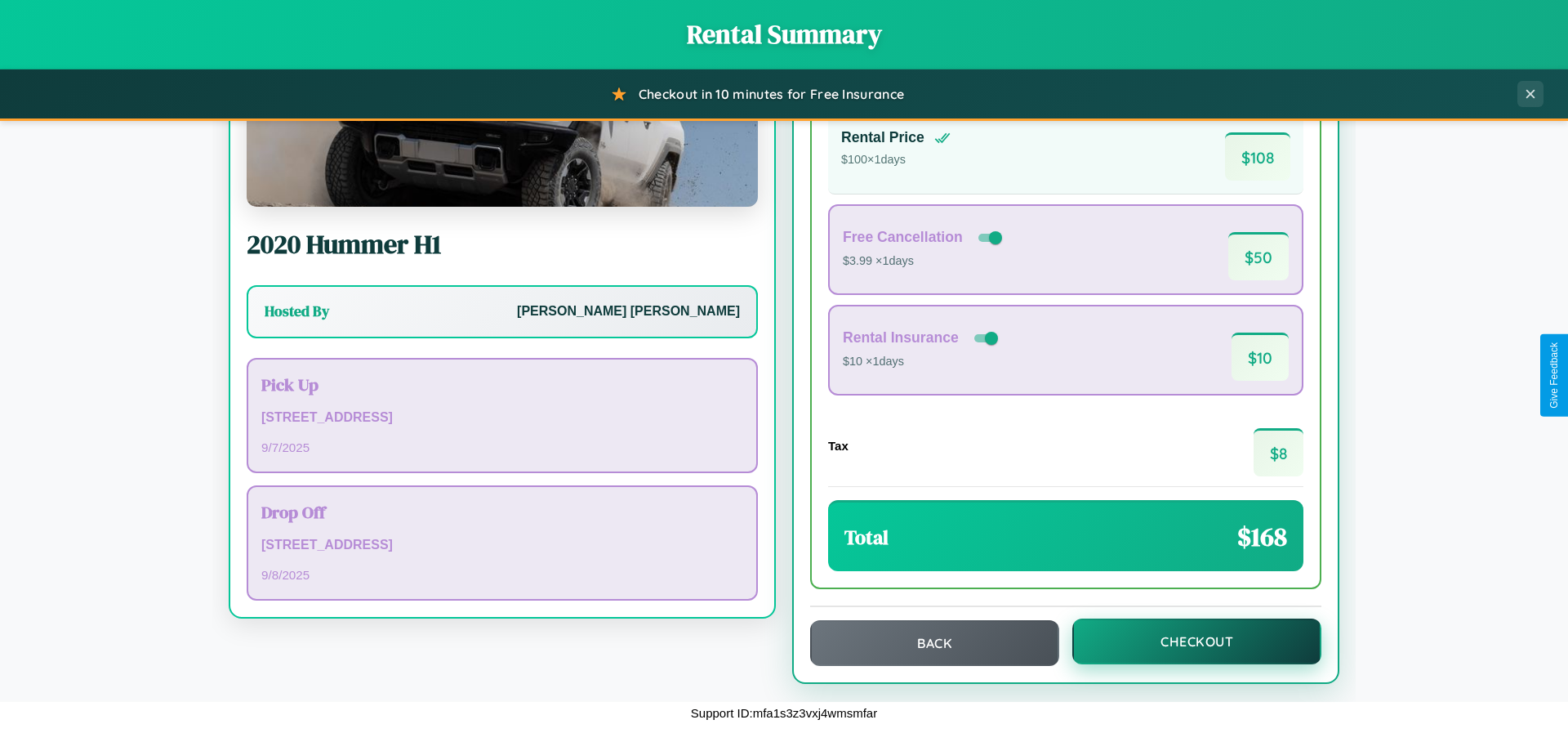
click at [1186, 642] on button "Checkout" at bounding box center [1196, 641] width 249 height 46
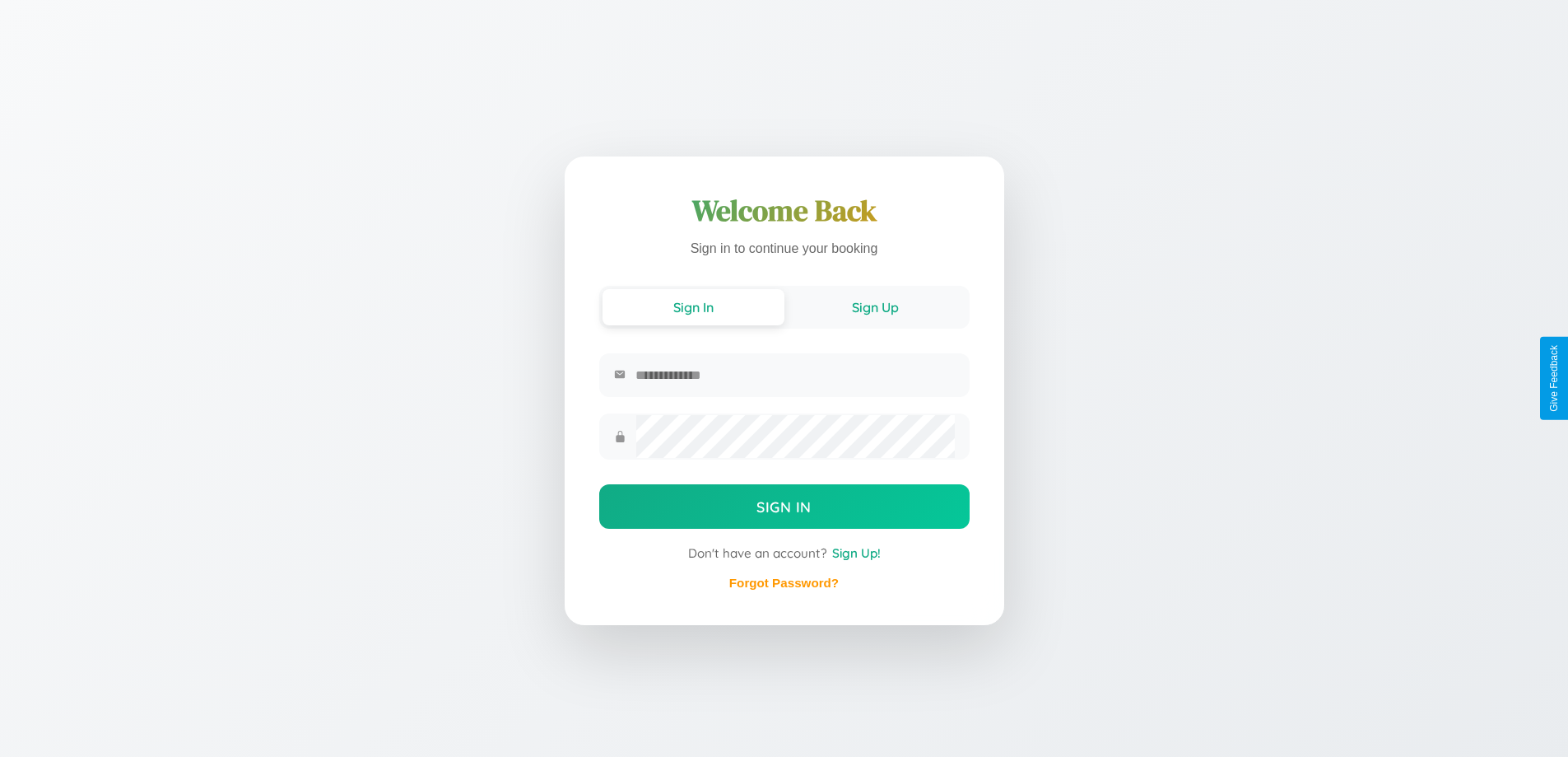
click at [875, 306] on button "Sign Up" at bounding box center [874, 307] width 181 height 36
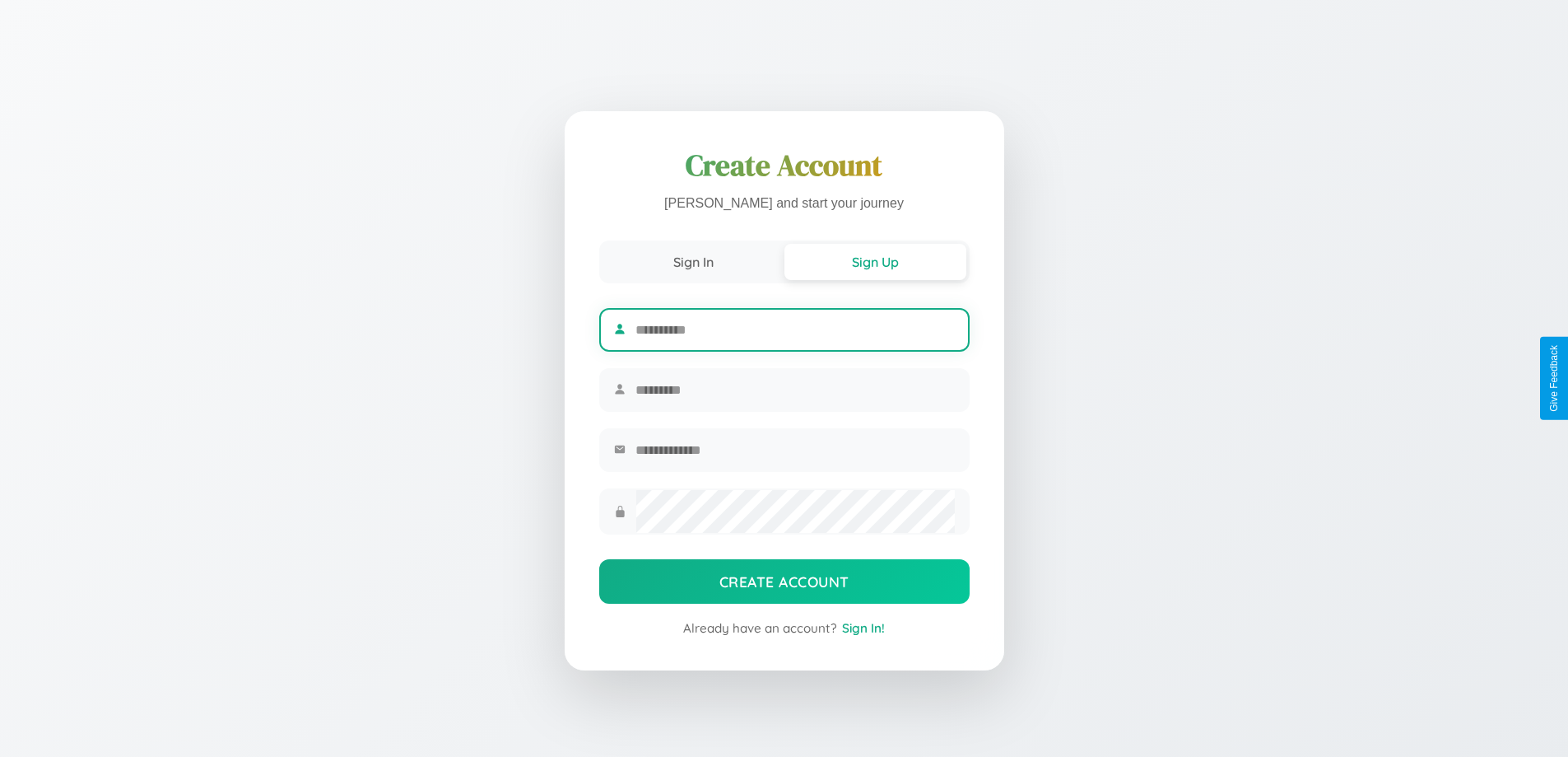
click at [794, 327] on input "text" at bounding box center [794, 329] width 318 height 40
type input "*******"
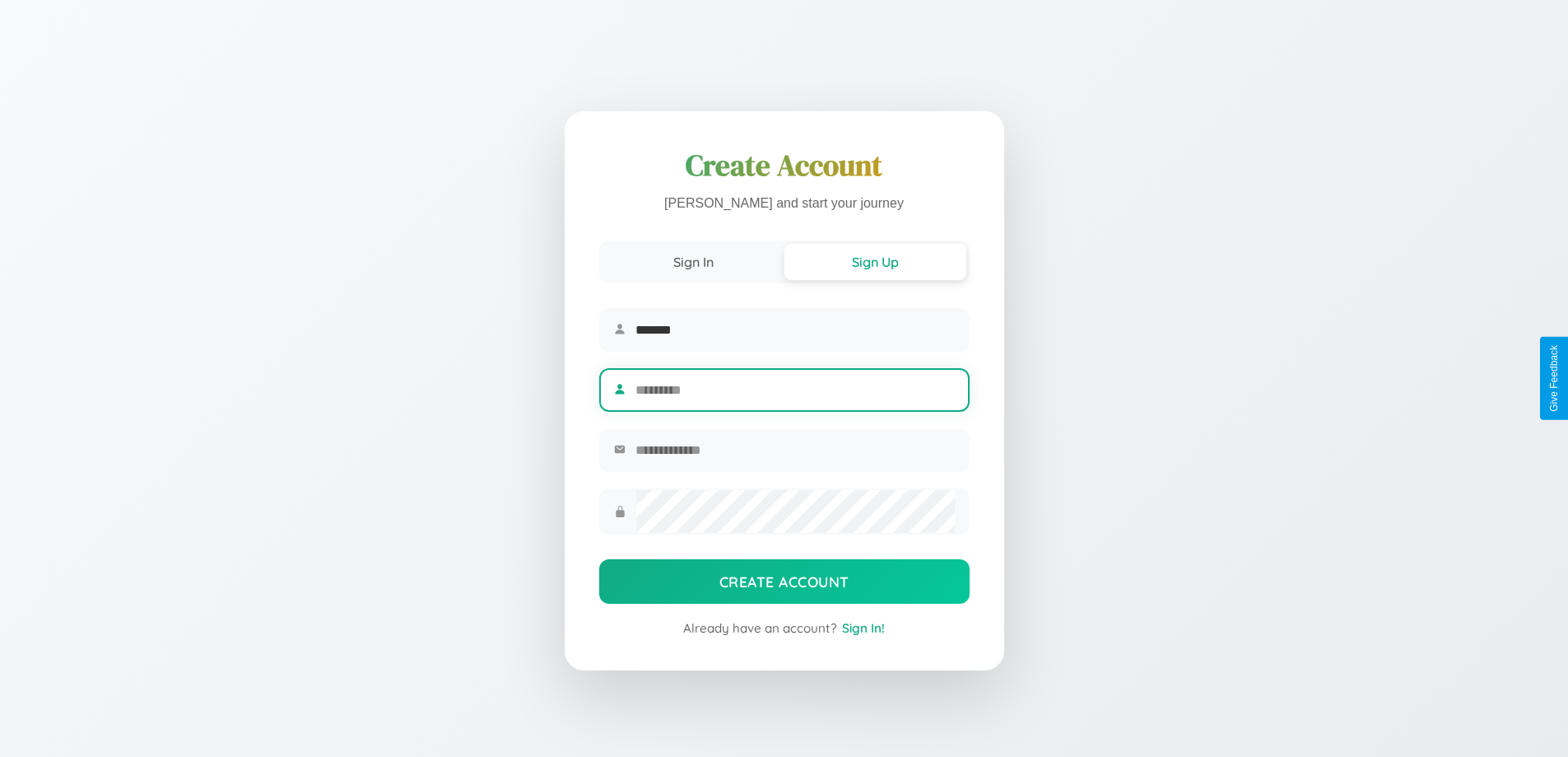
click at [794, 389] on input "text" at bounding box center [794, 389] width 318 height 40
type input "********"
click at [794, 452] on input "email" at bounding box center [794, 450] width 318 height 40
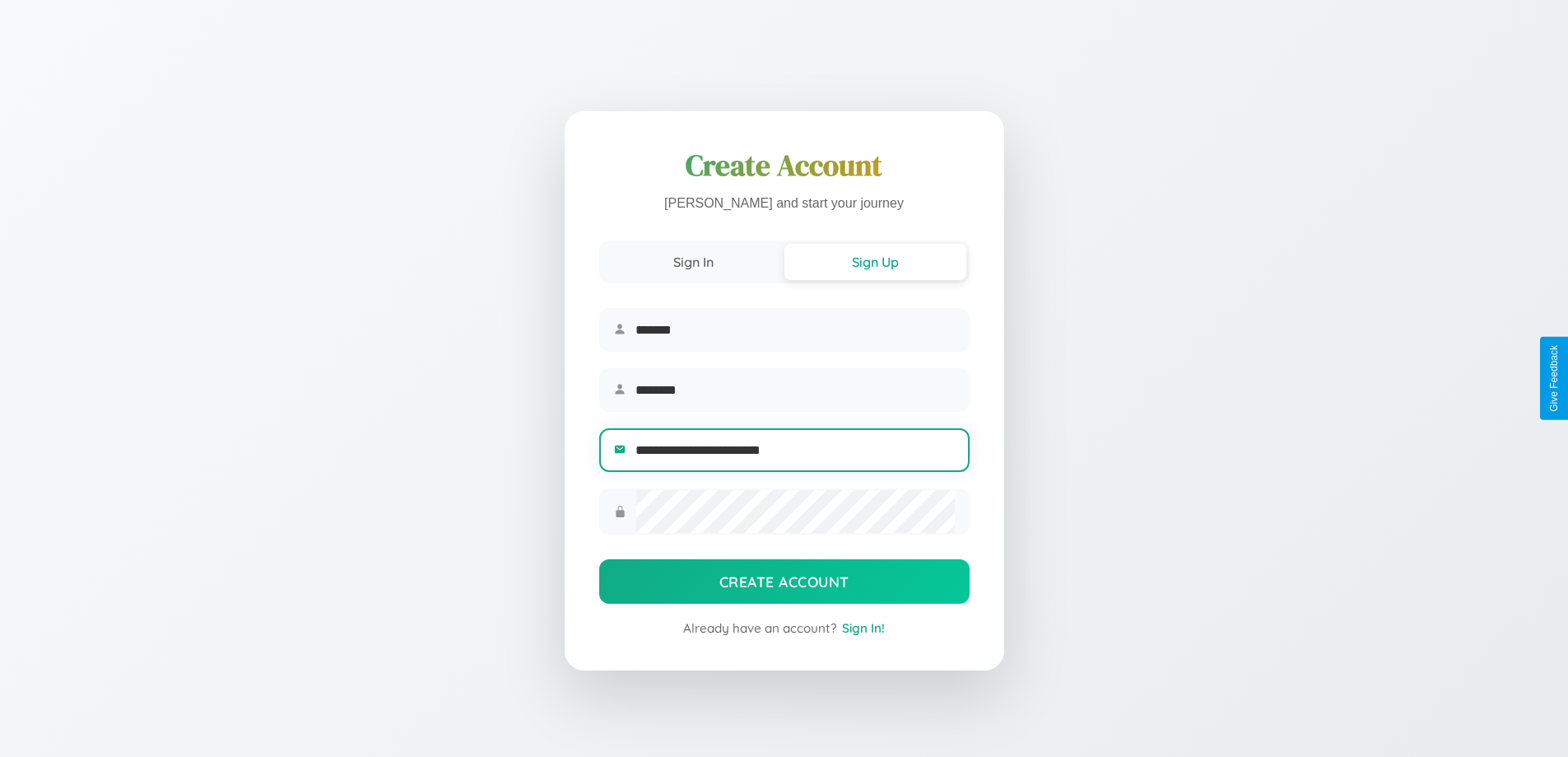
type input "**********"
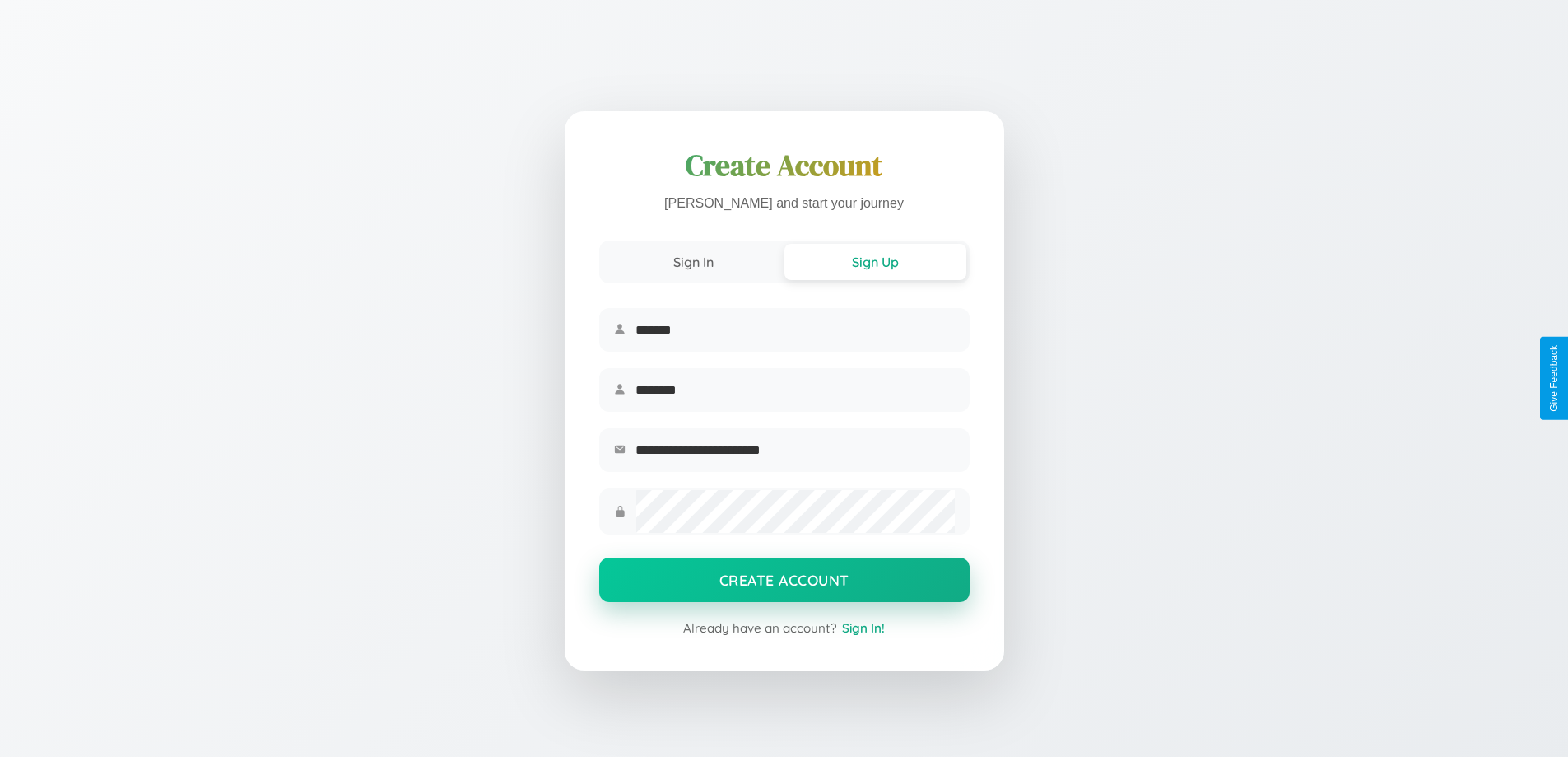
click at [783, 585] on button "Create Account" at bounding box center [784, 579] width 370 height 45
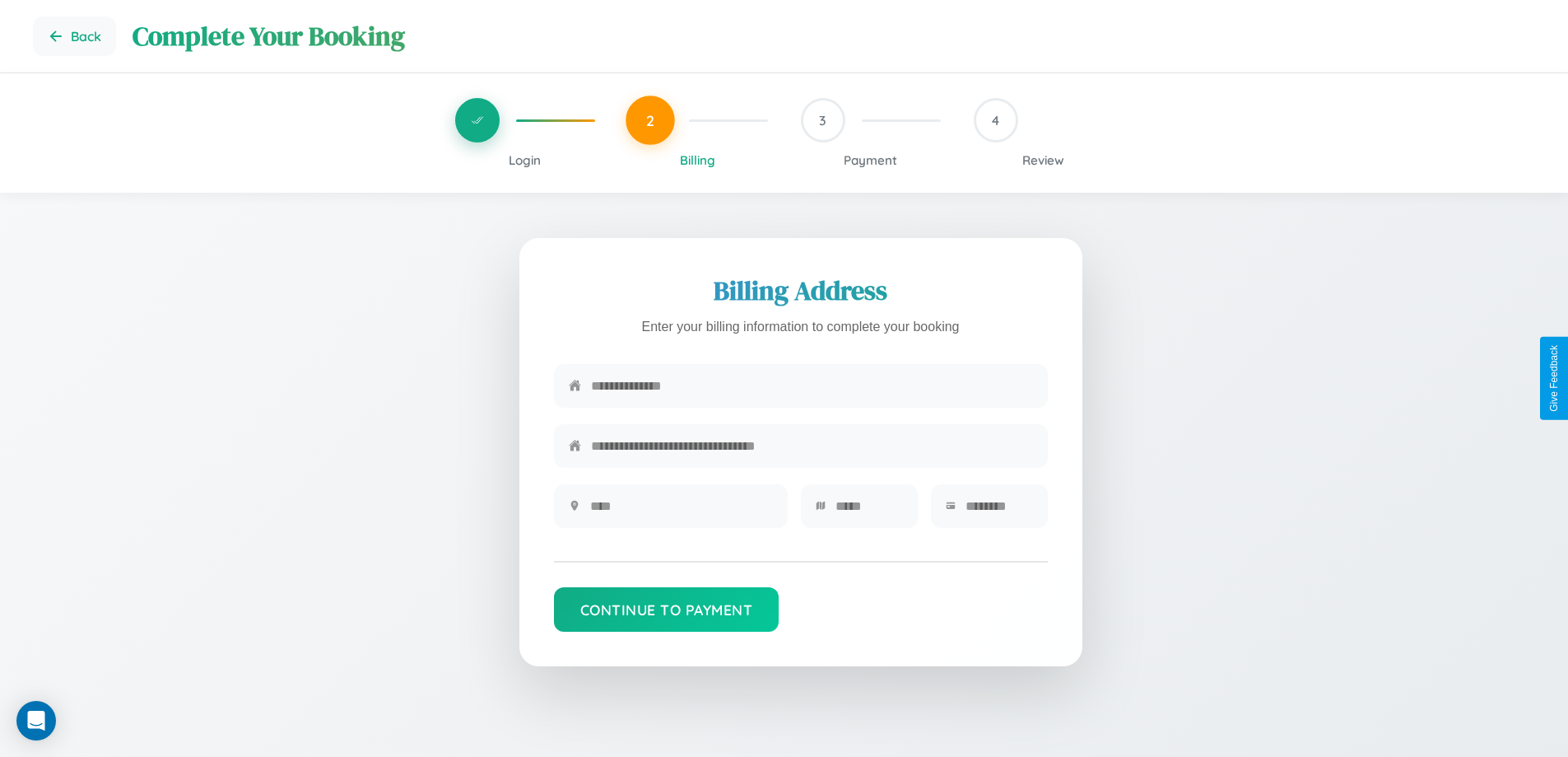
click at [811, 386] on input "text" at bounding box center [811, 386] width 442 height 40
type input "**********"
click at [680, 512] on input "text" at bounding box center [681, 506] width 182 height 40
type input "********"
click at [868, 512] on input "text" at bounding box center [869, 506] width 67 height 40
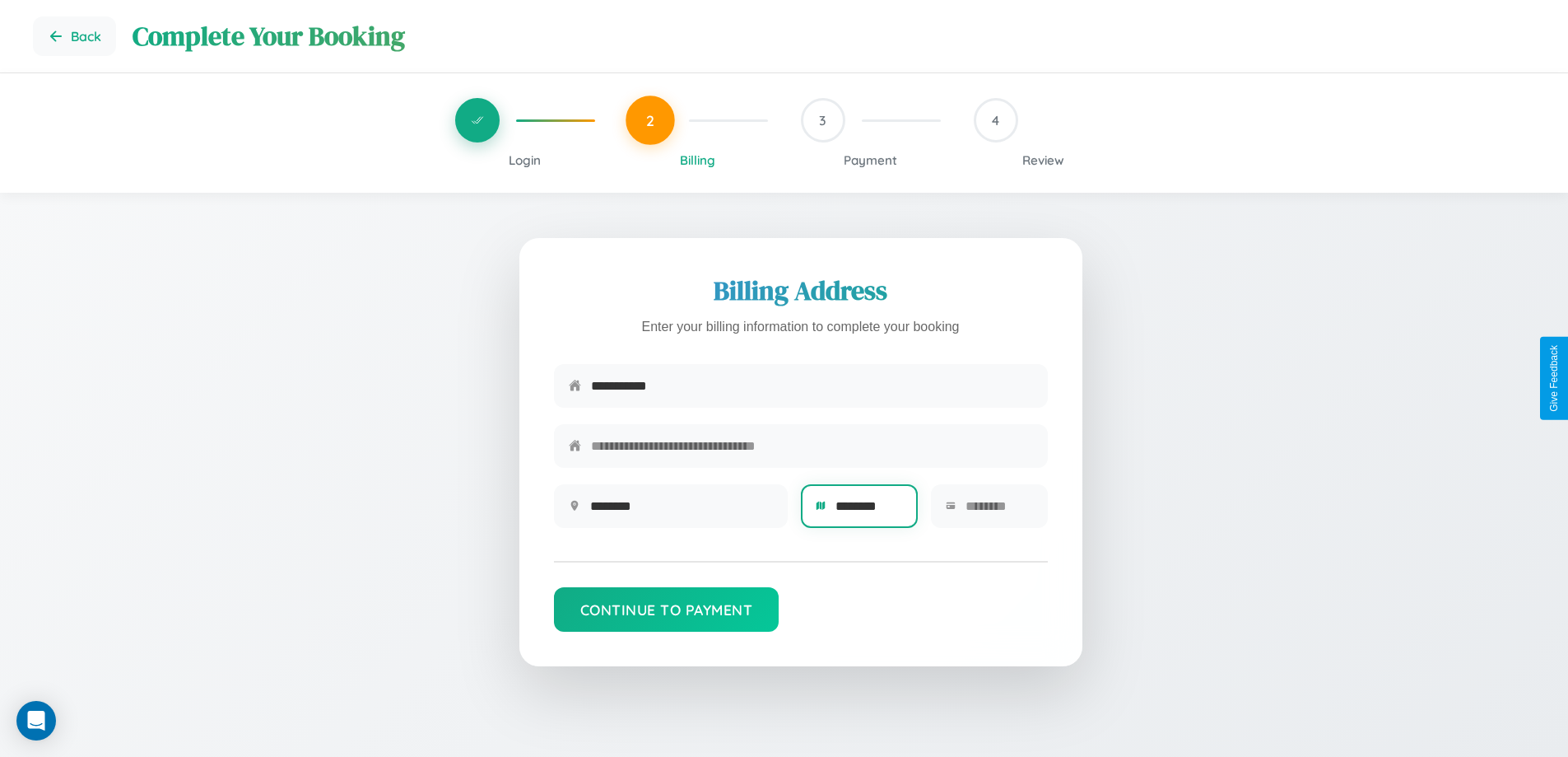
type input "********"
click at [998, 512] on input "text" at bounding box center [999, 506] width 67 height 40
type input "*****"
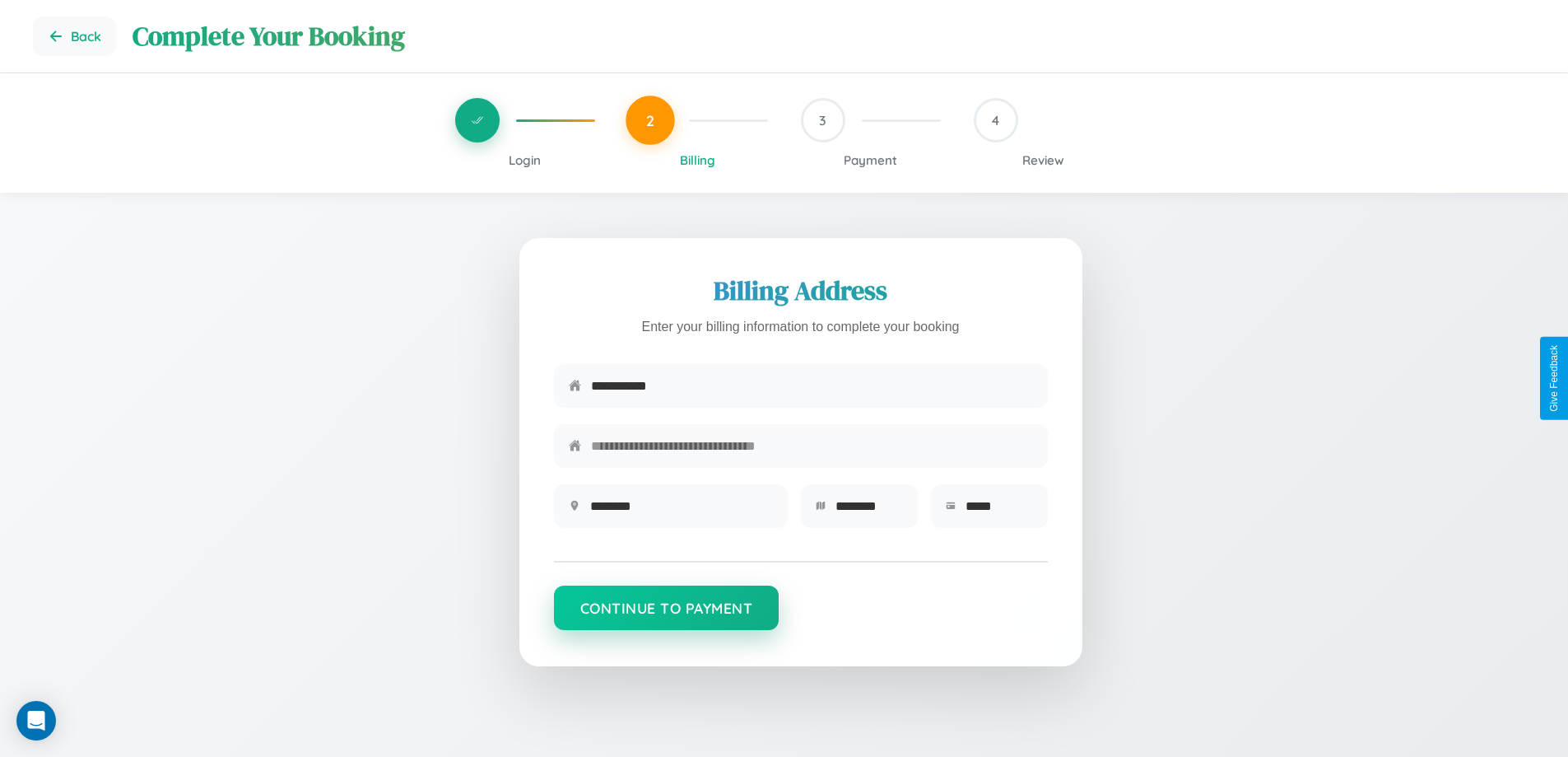
click at [665, 616] on button "Continue to Payment" at bounding box center [665, 607] width 225 height 45
